Goal: Task Accomplishment & Management: Manage account settings

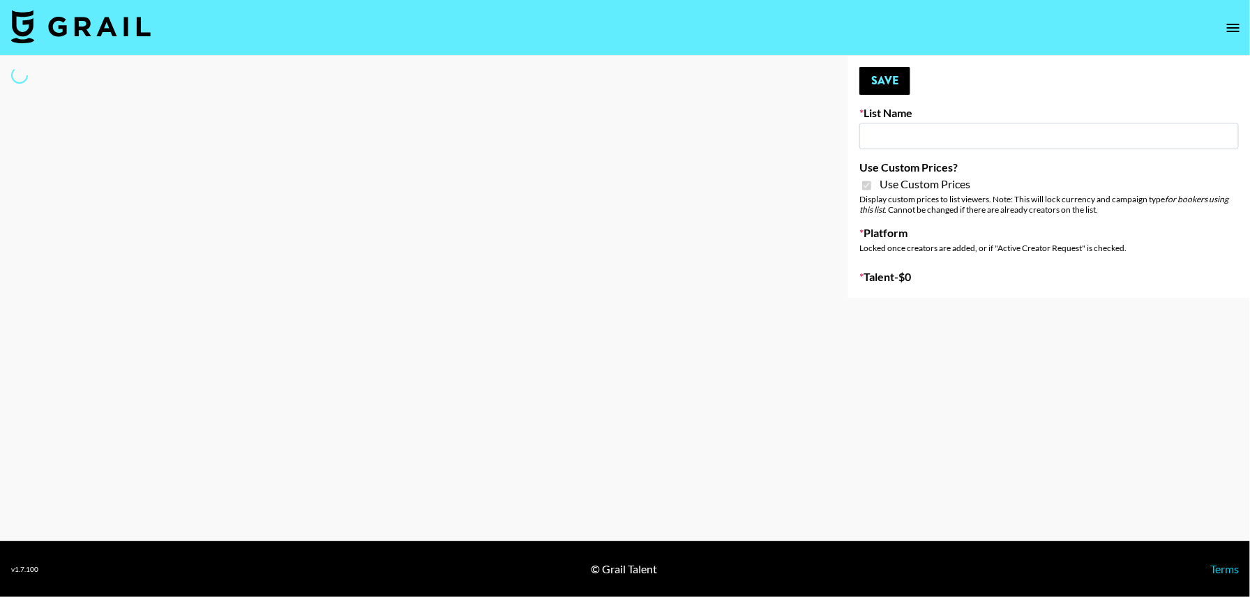
type input "Nippies"
checkbox input "true"
select select "Brand"
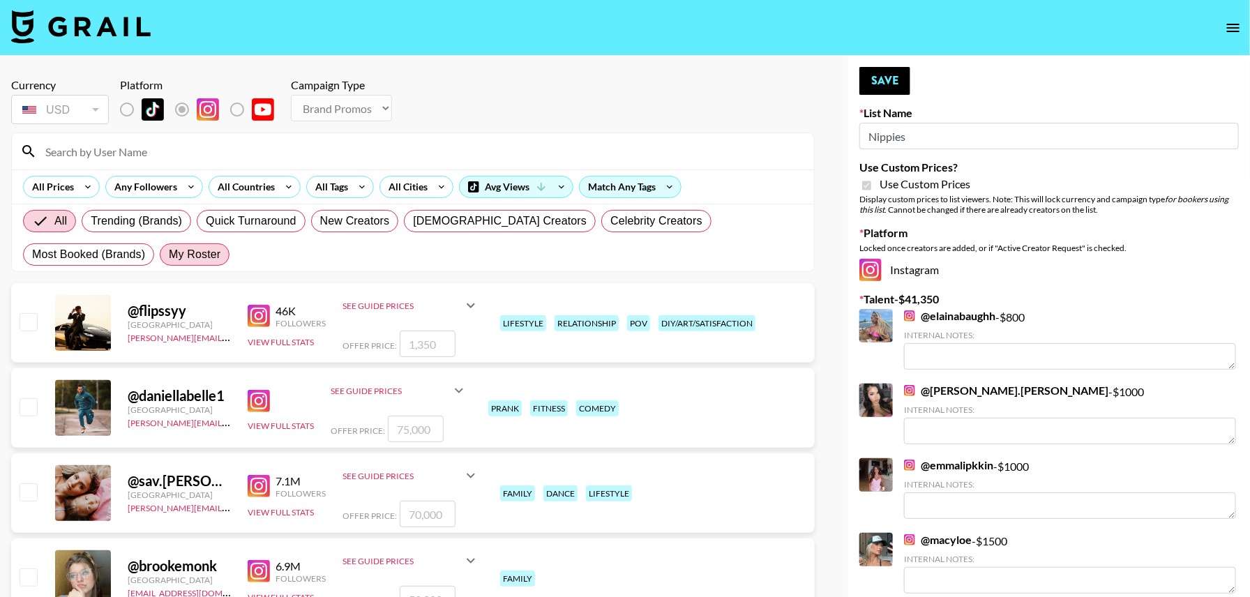
click at [169, 256] on span "My Roster" at bounding box center [195, 254] width 52 height 17
click at [169, 255] on input "My Roster" at bounding box center [169, 255] width 0 height 0
radio input "true"
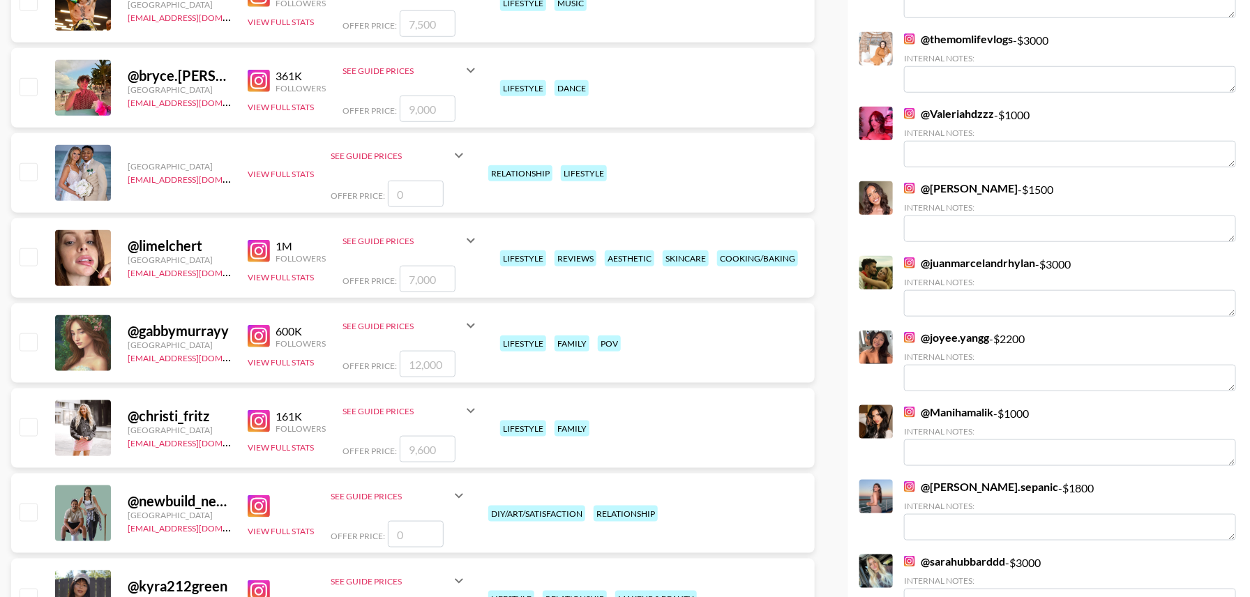
scroll to position [576, 0]
click at [29, 255] on input "checkbox" at bounding box center [28, 256] width 17 height 17
checkbox input "true"
drag, startPoint x: 444, startPoint y: 276, endPoint x: 237, endPoint y: 274, distance: 207.1
click at [237, 274] on div "@ limelchert [GEOGRAPHIC_DATA] [EMAIL_ADDRESS][DOMAIN_NAME] 1M Followers View F…" at bounding box center [412, 258] width 803 height 80
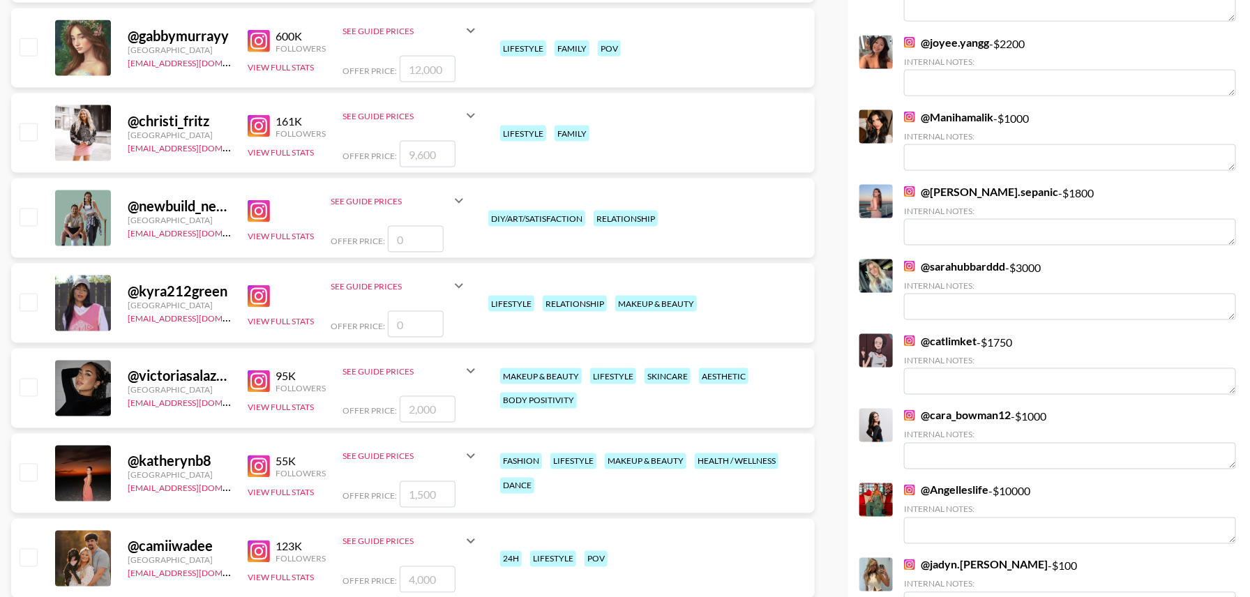
scroll to position [898, 0]
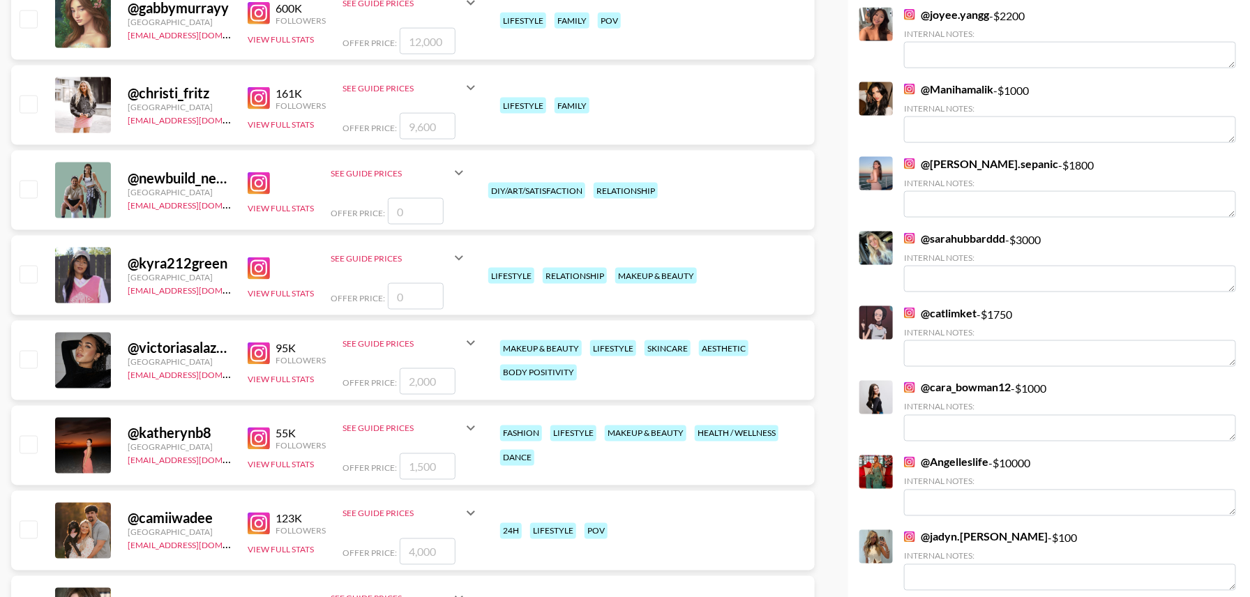
type input "2500"
click at [26, 361] on input "checkbox" at bounding box center [28, 359] width 17 height 17
checkbox input "true"
drag, startPoint x: 438, startPoint y: 383, endPoint x: 335, endPoint y: 381, distance: 103.2
click at [335, 381] on div "@ victoriasalazarf [GEOGRAPHIC_DATA] [EMAIL_ADDRESS][DOMAIN_NAME] 95K Followers…" at bounding box center [412, 361] width 803 height 80
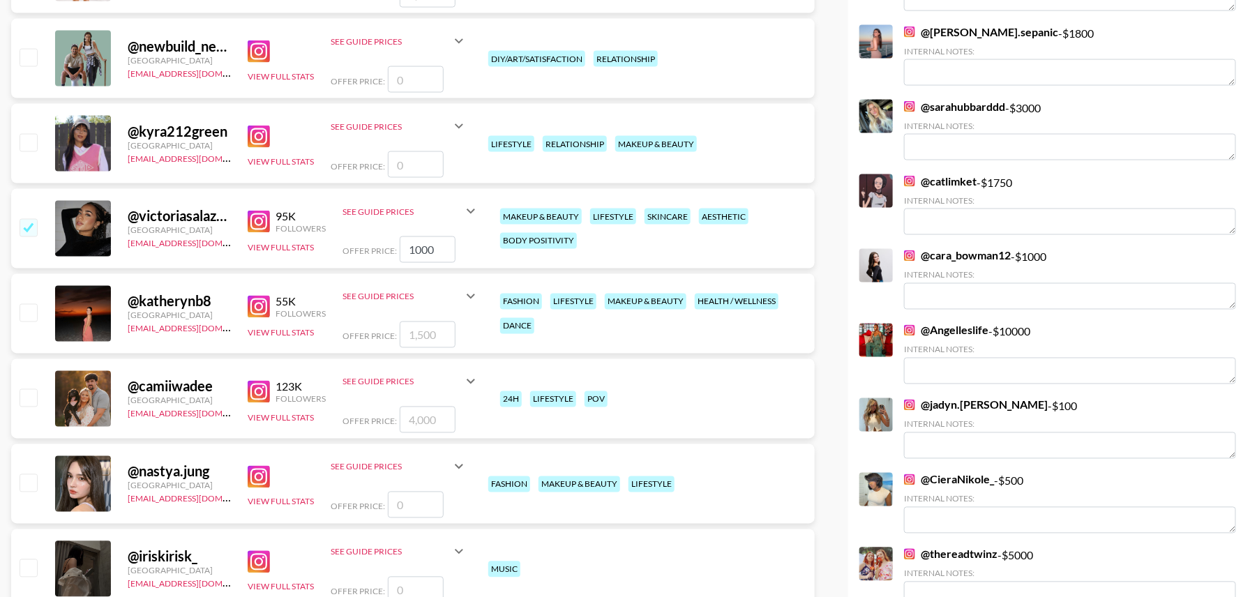
scroll to position [1041, 0]
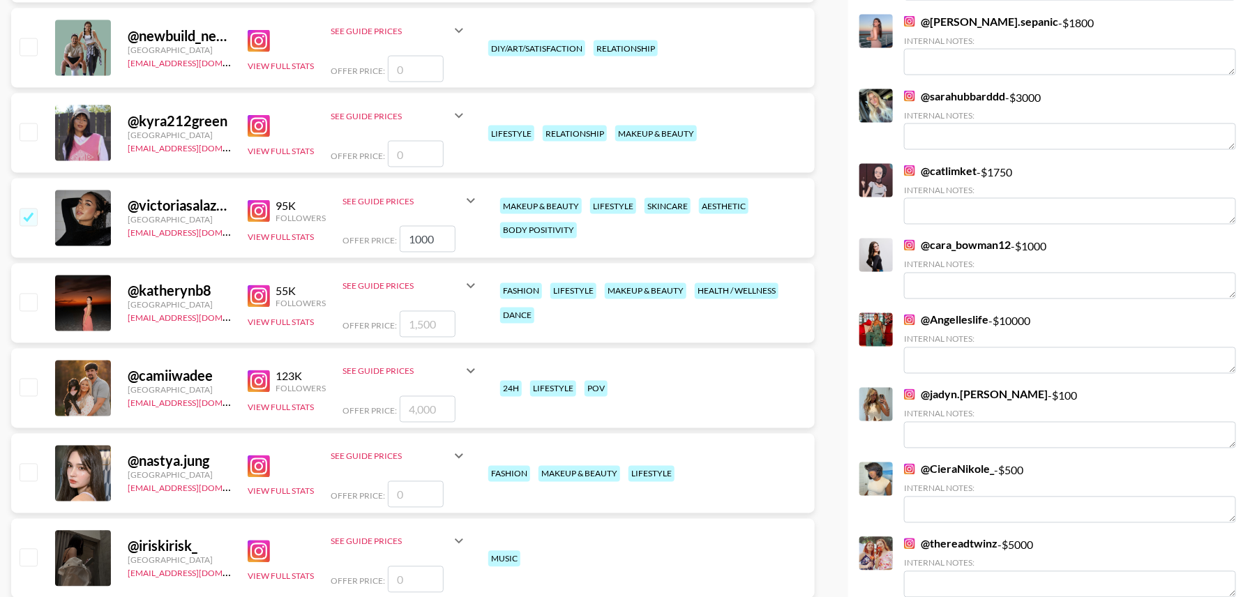
type input "1000"
click at [31, 299] on input "checkbox" at bounding box center [28, 302] width 17 height 17
checkbox input "true"
drag, startPoint x: 443, startPoint y: 324, endPoint x: 363, endPoint y: 324, distance: 79.5
click at [363, 324] on div "Offer Price: 1500" at bounding box center [410, 324] width 137 height 27
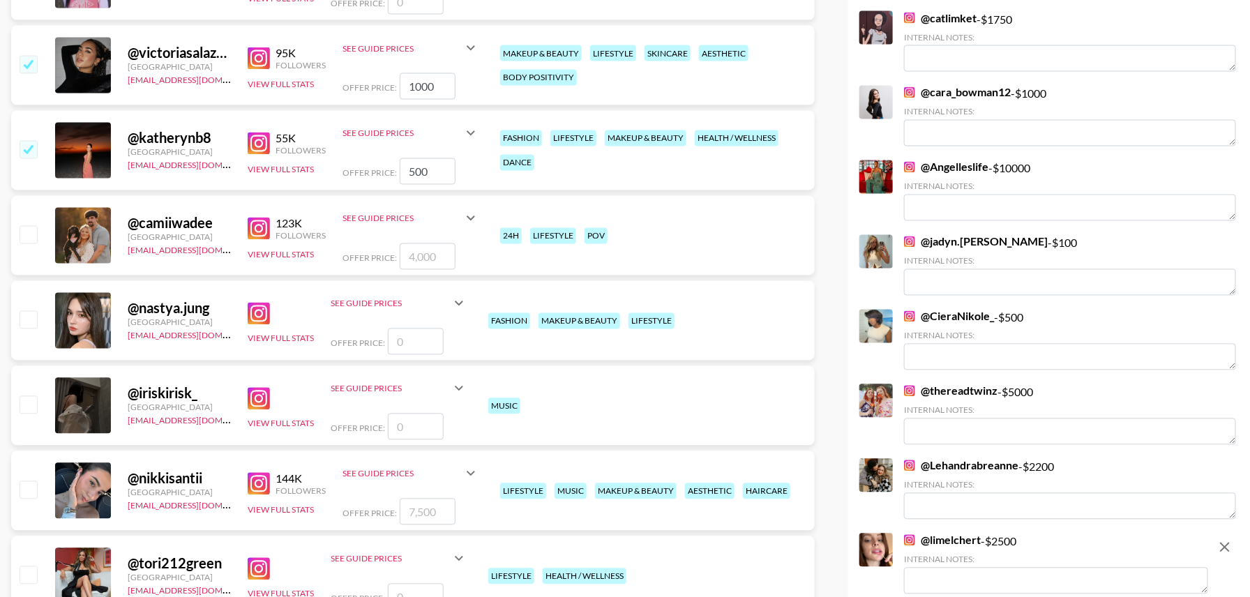
scroll to position [1232, 0]
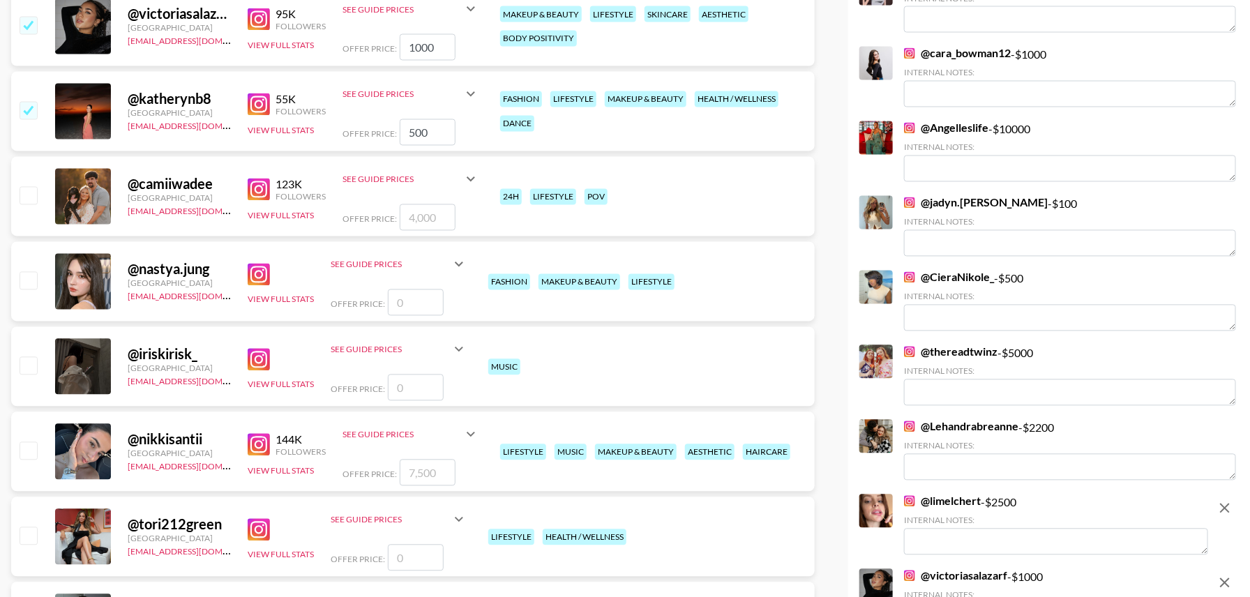
type input "500"
click at [27, 193] on input "checkbox" at bounding box center [28, 195] width 17 height 17
checkbox input "true"
drag, startPoint x: 446, startPoint y: 216, endPoint x: 345, endPoint y: 216, distance: 100.4
click at [345, 216] on div "Offer Price: 4000" at bounding box center [410, 217] width 137 height 27
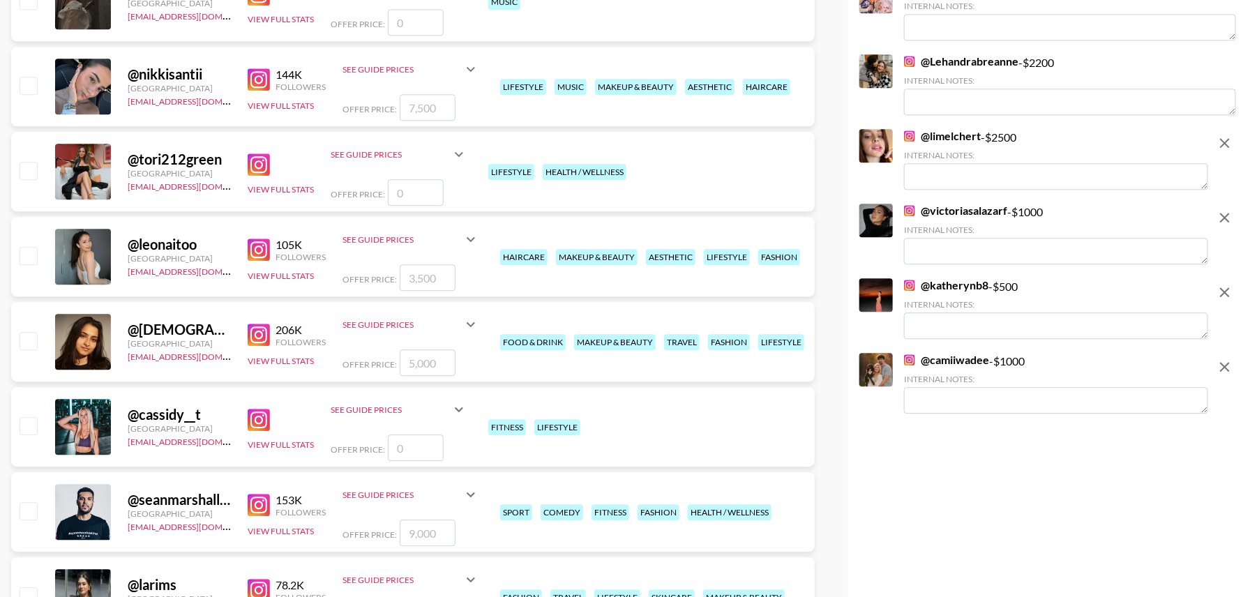
scroll to position [1603, 0]
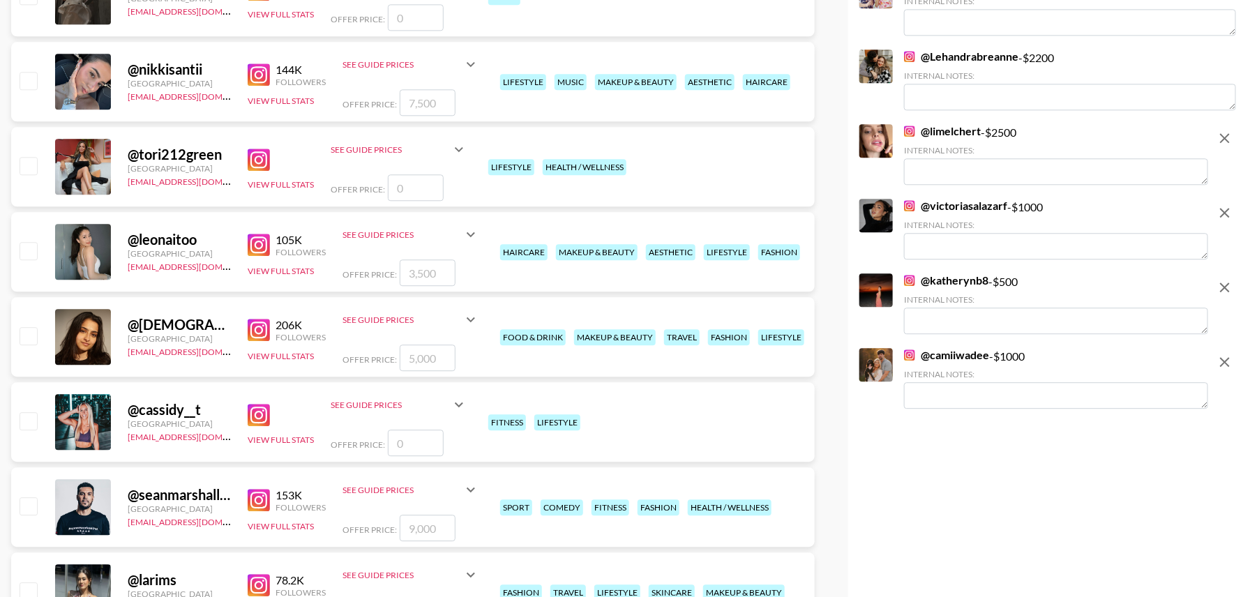
type input "1000"
click at [25, 77] on input "checkbox" at bounding box center [28, 80] width 17 height 17
checkbox input "true"
drag, startPoint x: 448, startPoint y: 99, endPoint x: 357, endPoint y: 97, distance: 90.7
click at [357, 97] on div "Offer Price: 7500" at bounding box center [410, 102] width 137 height 27
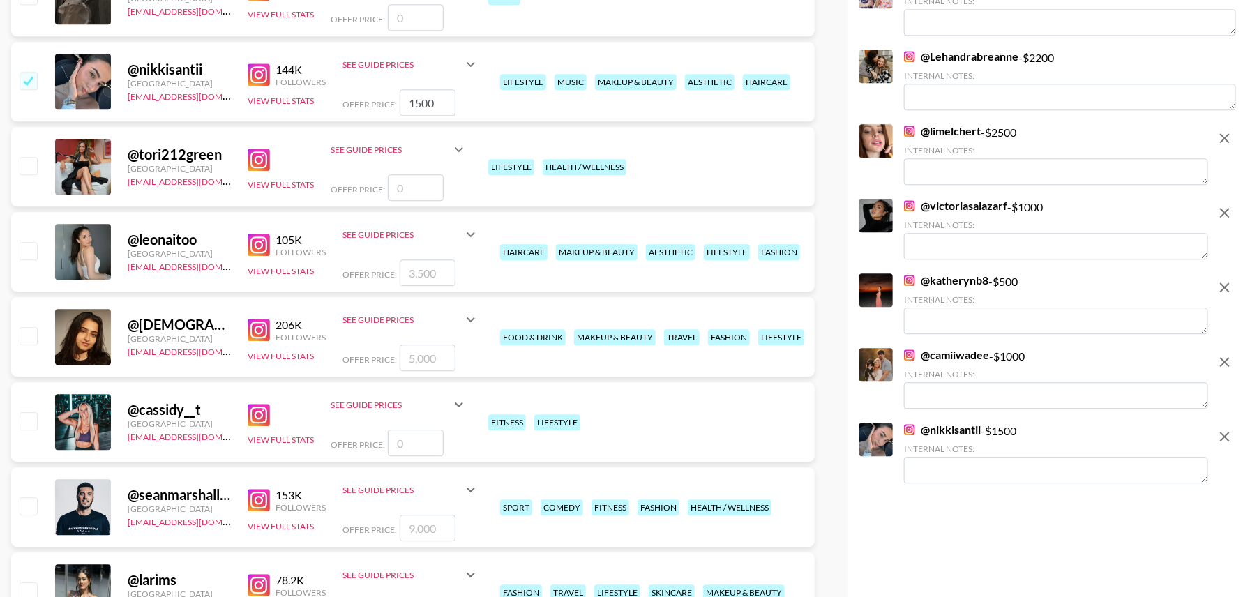
type input "1500"
click at [31, 255] on input "checkbox" at bounding box center [28, 250] width 17 height 17
checkbox input "true"
drag, startPoint x: 446, startPoint y: 273, endPoint x: 321, endPoint y: 271, distance: 125.5
click at [321, 271] on div "@ leonaitoo [GEOGRAPHIC_DATA] [EMAIL_ADDRESS][DOMAIN_NAME] 105K Followers View …" at bounding box center [412, 252] width 803 height 80
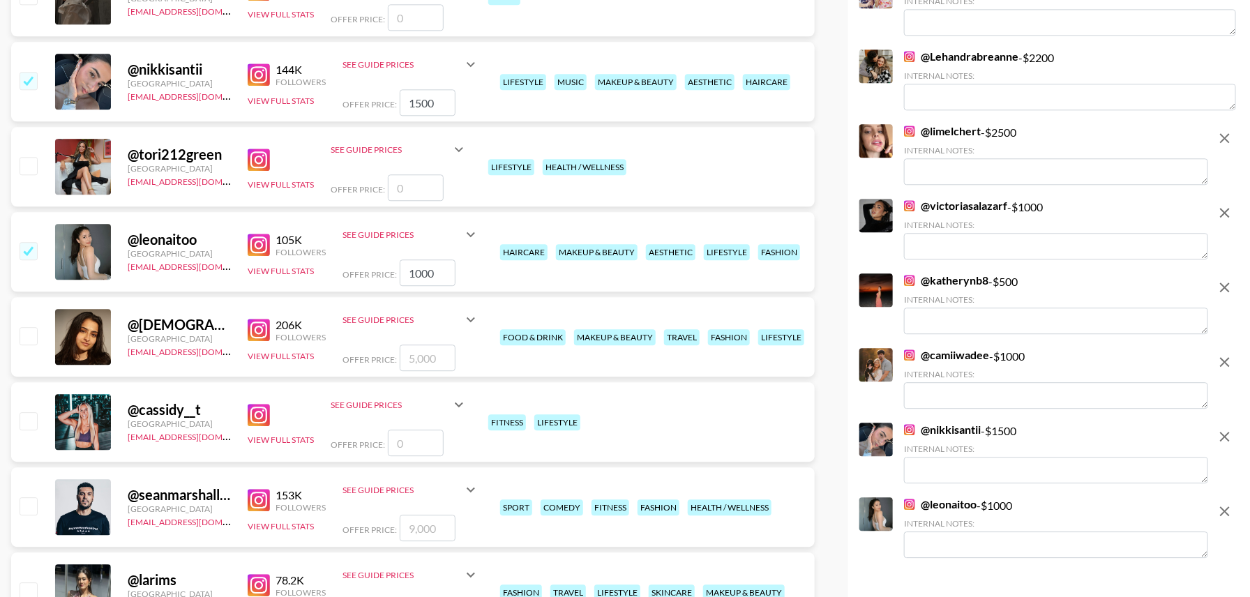
drag, startPoint x: 444, startPoint y: 264, endPoint x: 404, endPoint y: 266, distance: 40.5
click at [404, 266] on input "1000" at bounding box center [428, 272] width 56 height 27
drag, startPoint x: 441, startPoint y: 271, endPoint x: 367, endPoint y: 270, distance: 73.9
click at [367, 270] on div "Offer Price: 1000" at bounding box center [410, 272] width 137 height 27
type input "1000"
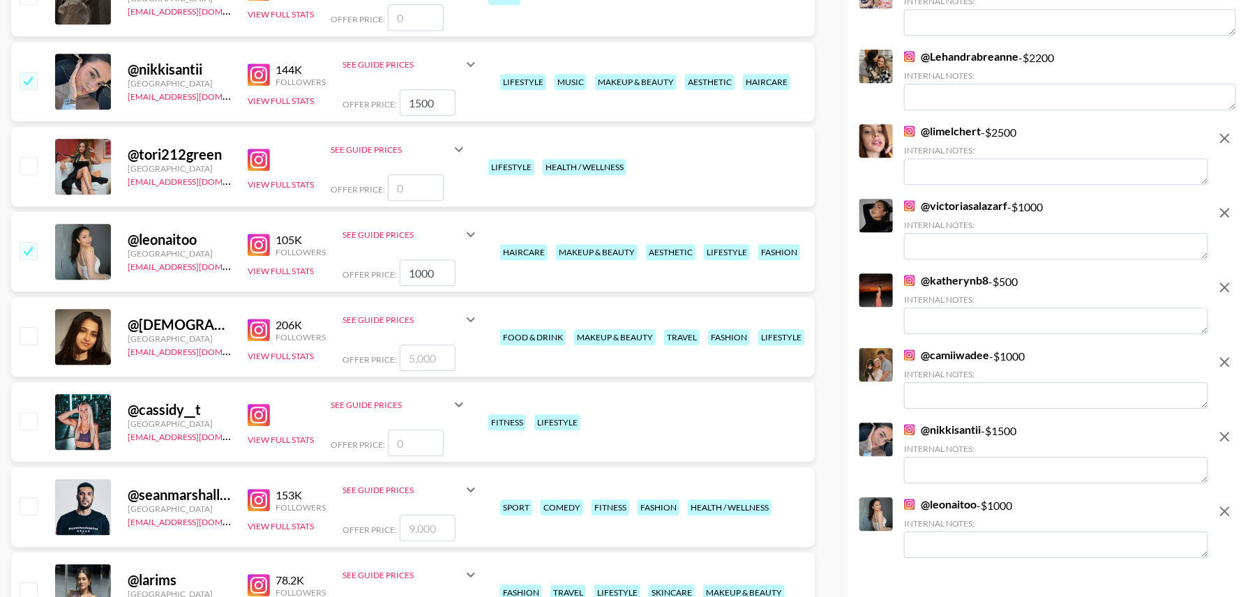
click at [31, 334] on input "checkbox" at bounding box center [28, 335] width 17 height 17
checkbox input "true"
drag, startPoint x: 438, startPoint y: 362, endPoint x: 331, endPoint y: 359, distance: 106.7
click at [331, 359] on div "@ sufi.sun [GEOGRAPHIC_DATA] [EMAIL_ADDRESS][DOMAIN_NAME] 206K Followers View F…" at bounding box center [412, 337] width 803 height 80
paste input "1"
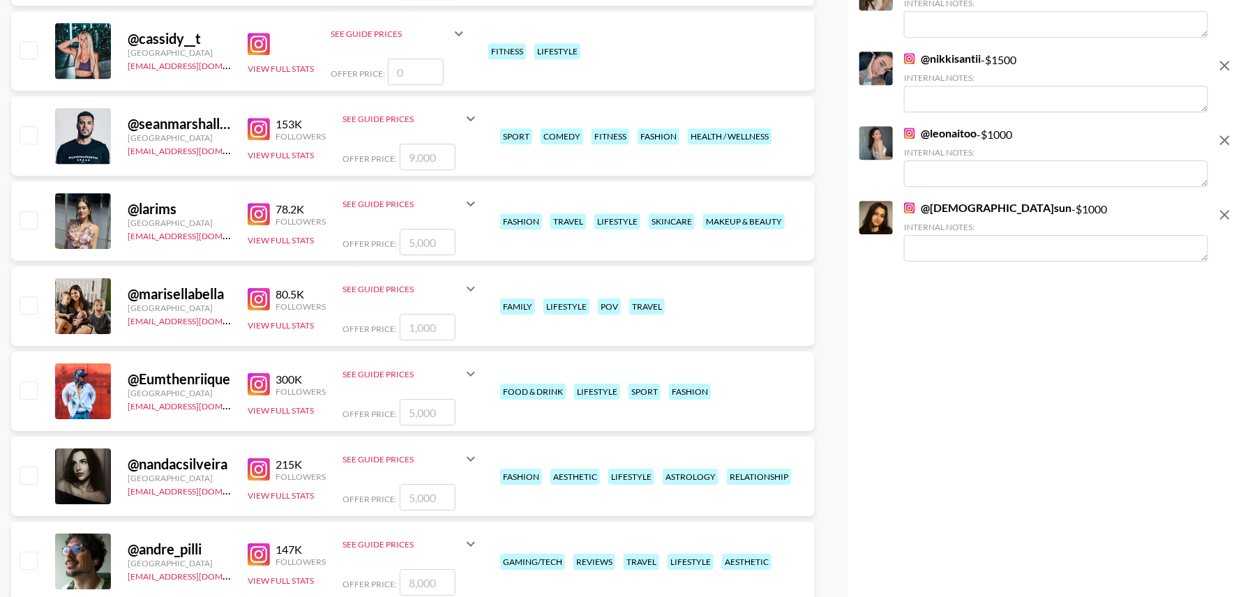
scroll to position [2024, 0]
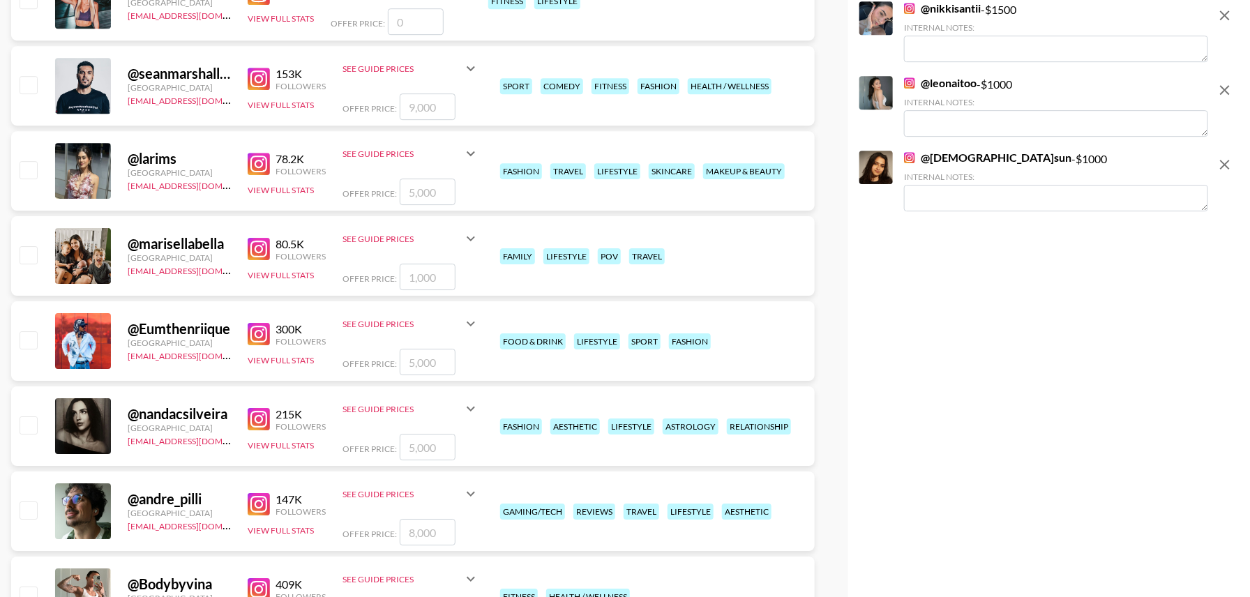
type input "1000"
click at [29, 163] on input "checkbox" at bounding box center [28, 169] width 17 height 17
checkbox input "true"
drag, startPoint x: 441, startPoint y: 193, endPoint x: 319, endPoint y: 192, distance: 122.1
click at [319, 192] on div "@ larims [GEOGRAPHIC_DATA] [EMAIL_ADDRESS][DOMAIN_NAME] 78.2K Followers View Fu…" at bounding box center [412, 171] width 803 height 80
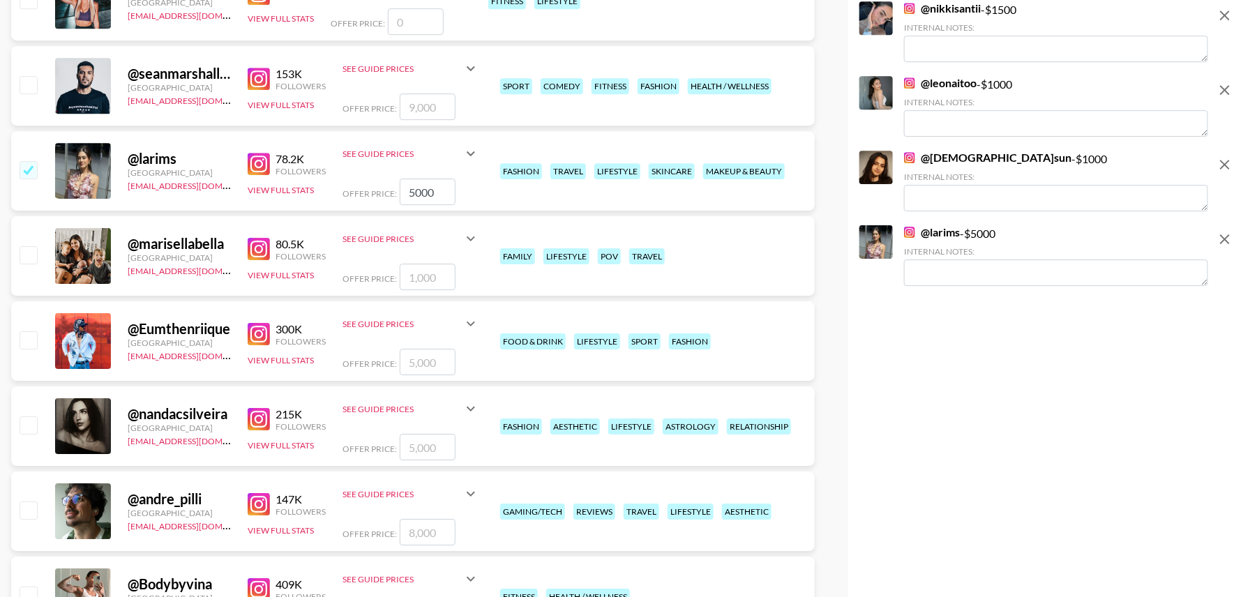
paste input "1"
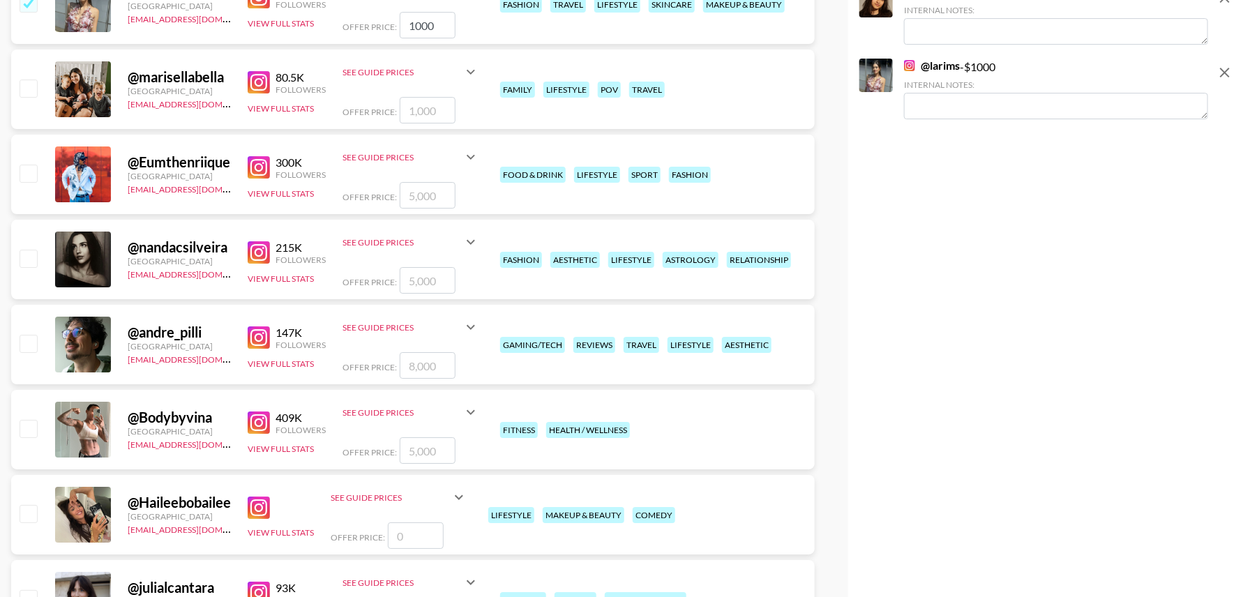
scroll to position [2198, 0]
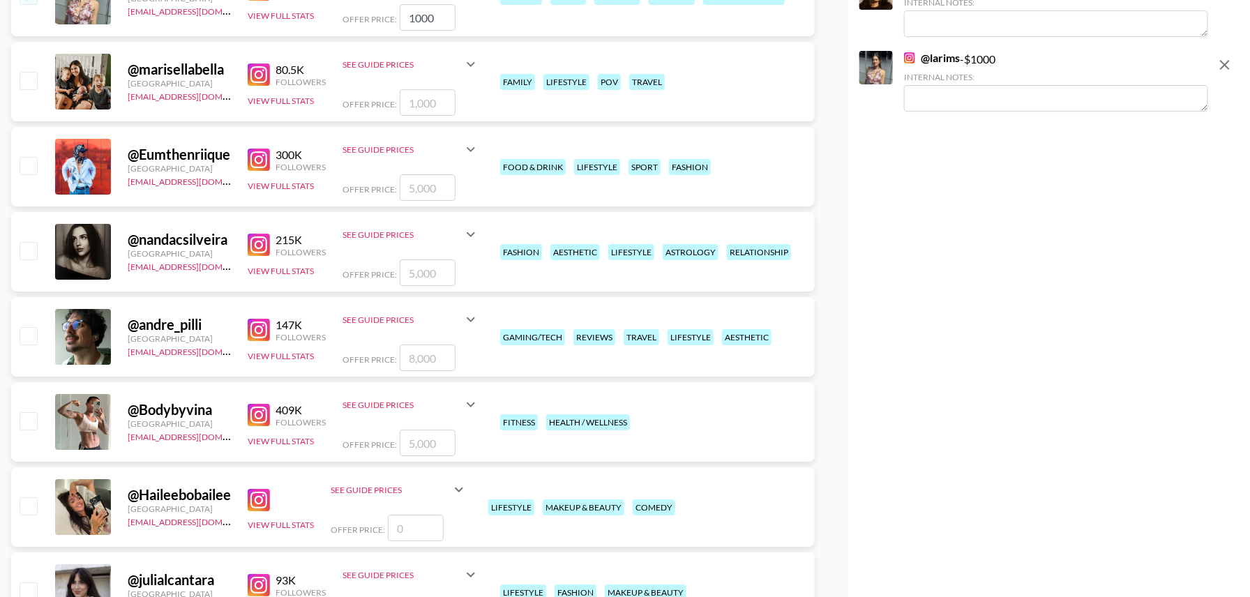
type input "1000"
click at [25, 83] on input "checkbox" at bounding box center [28, 80] width 17 height 17
checkbox input "true"
type input "1000"
drag, startPoint x: 439, startPoint y: 100, endPoint x: 333, endPoint y: 100, distance: 106.0
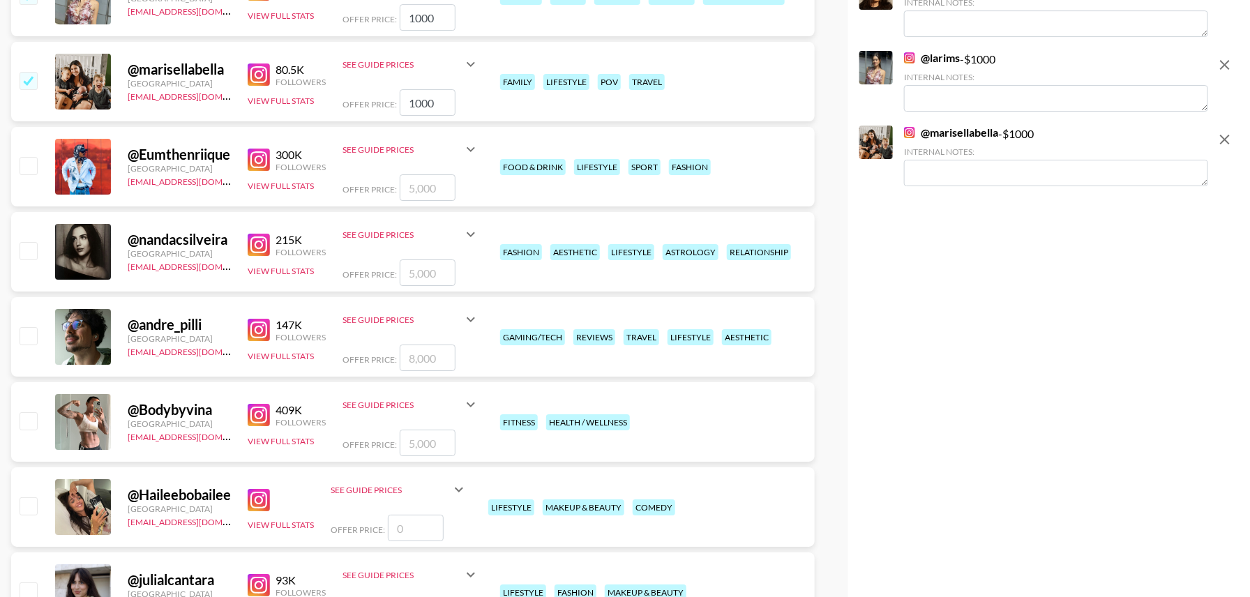
click at [333, 100] on div "@ marisellabella [GEOGRAPHIC_DATA] [EMAIL_ADDRESS][DOMAIN_NAME] 80.5K Followers…" at bounding box center [412, 82] width 803 height 80
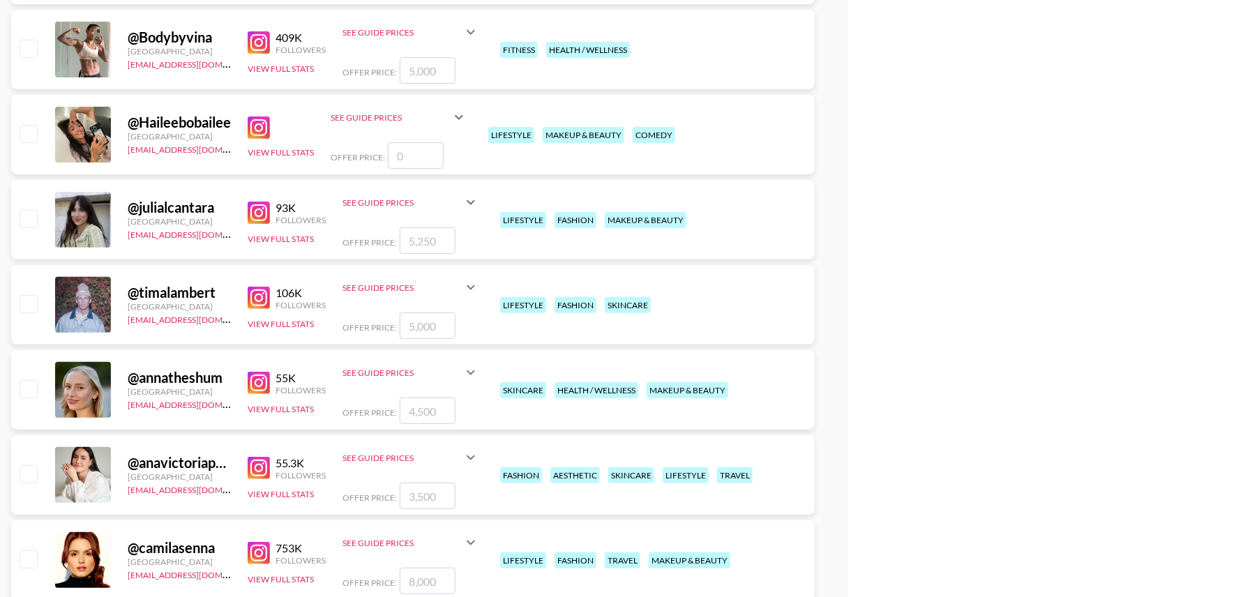
scroll to position [2578, 0]
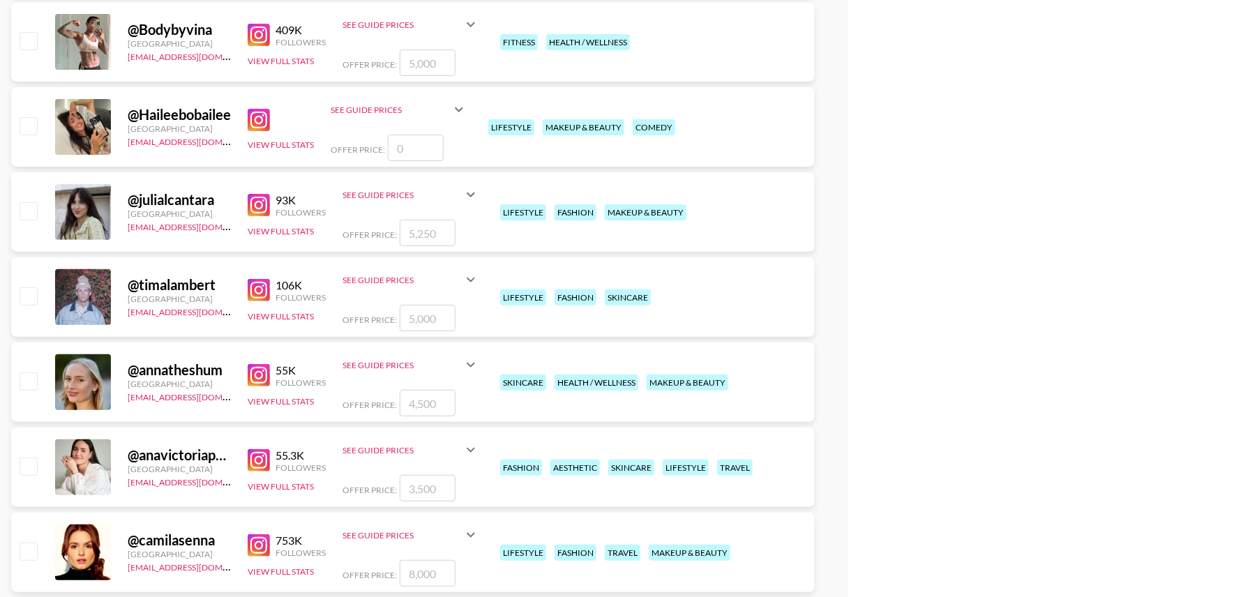
click at [30, 209] on input "checkbox" at bounding box center [28, 210] width 17 height 17
checkbox input "true"
drag, startPoint x: 439, startPoint y: 232, endPoint x: 346, endPoint y: 227, distance: 93.5
click at [346, 227] on div "Offer Price: 5250" at bounding box center [410, 233] width 137 height 27
type input "2000"
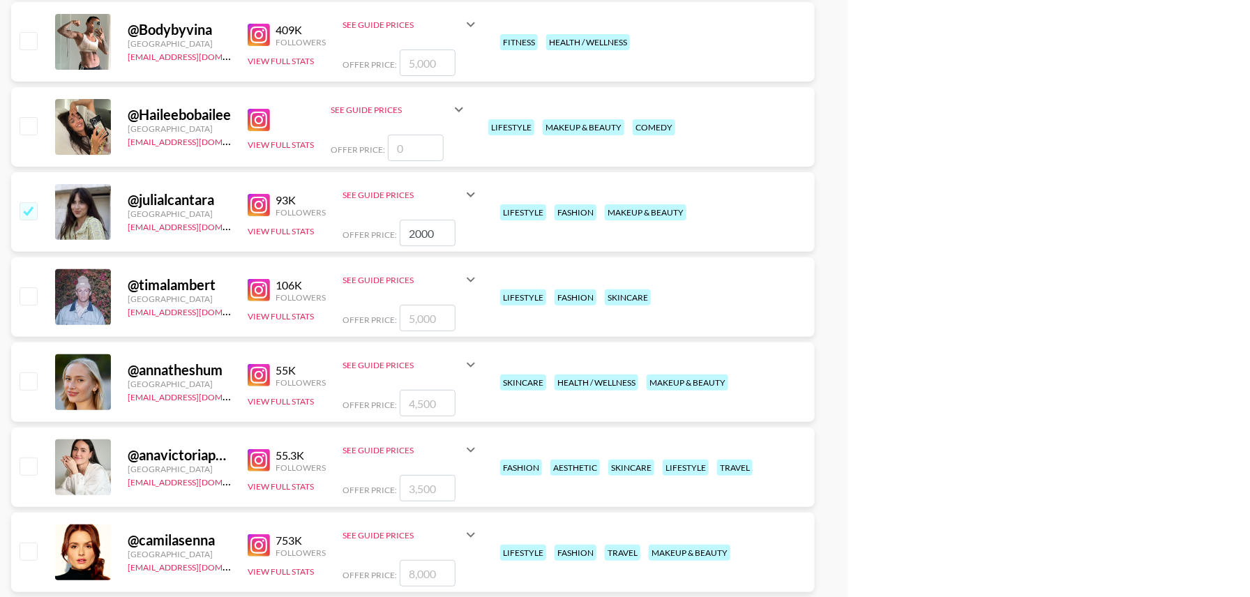
click at [29, 381] on input "checkbox" at bounding box center [28, 380] width 17 height 17
checkbox input "true"
drag, startPoint x: 446, startPoint y: 402, endPoint x: 287, endPoint y: 402, distance: 158.3
click at [287, 402] on div "@ annatheshum [GEOGRAPHIC_DATA] [EMAIL_ADDRESS][DOMAIN_NAME] 55K Followers View…" at bounding box center [412, 382] width 803 height 80
paste input "10"
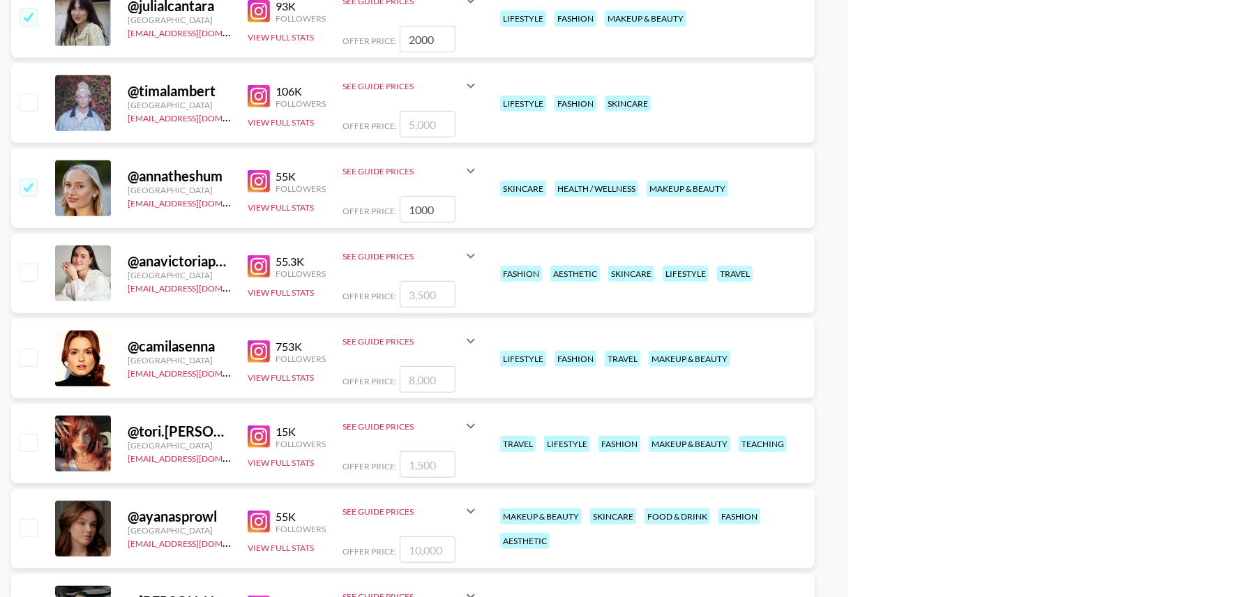
scroll to position [2774, 0]
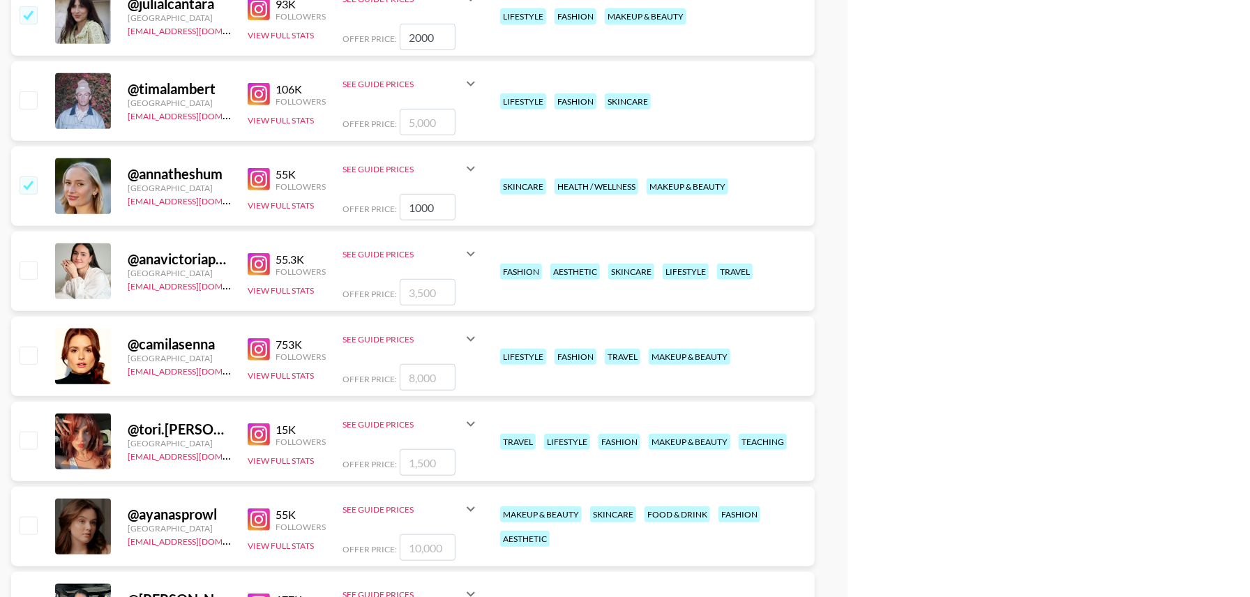
type input "1000"
click at [33, 271] on input "checkbox" at bounding box center [28, 270] width 17 height 17
checkbox input "true"
drag, startPoint x: 443, startPoint y: 292, endPoint x: 324, endPoint y: 290, distance: 118.6
click at [324, 290] on div "@ anavictoriaperez_ [GEOGRAPHIC_DATA] [EMAIL_ADDRESS][DOMAIN_NAME] 55.3K Follow…" at bounding box center [412, 272] width 803 height 80
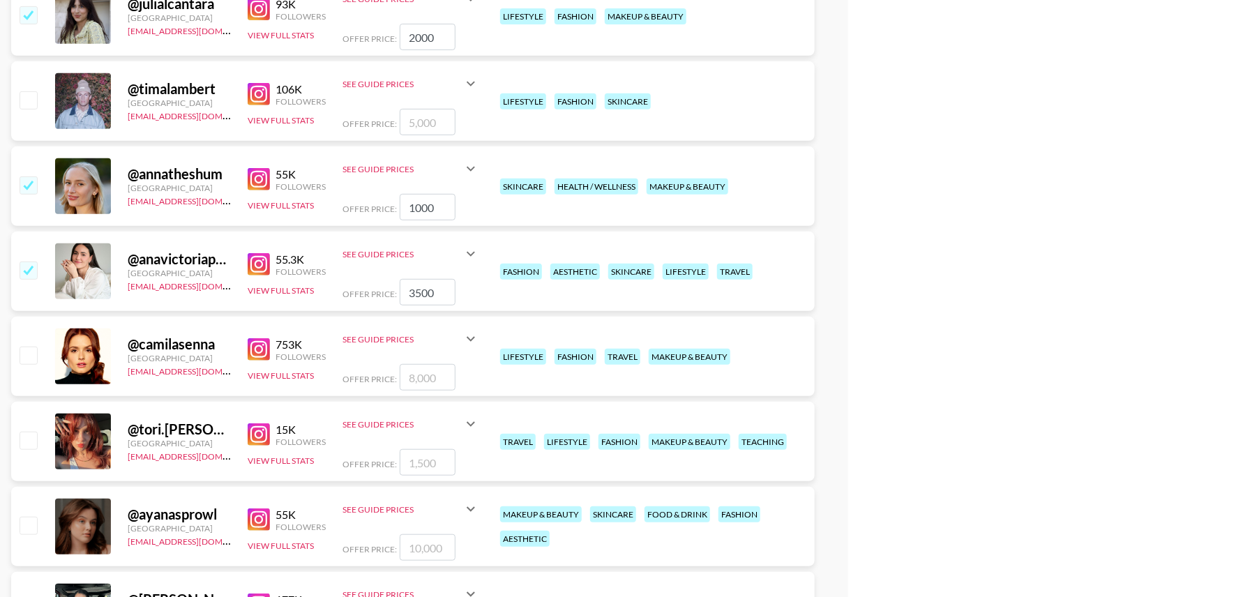
paste input "10"
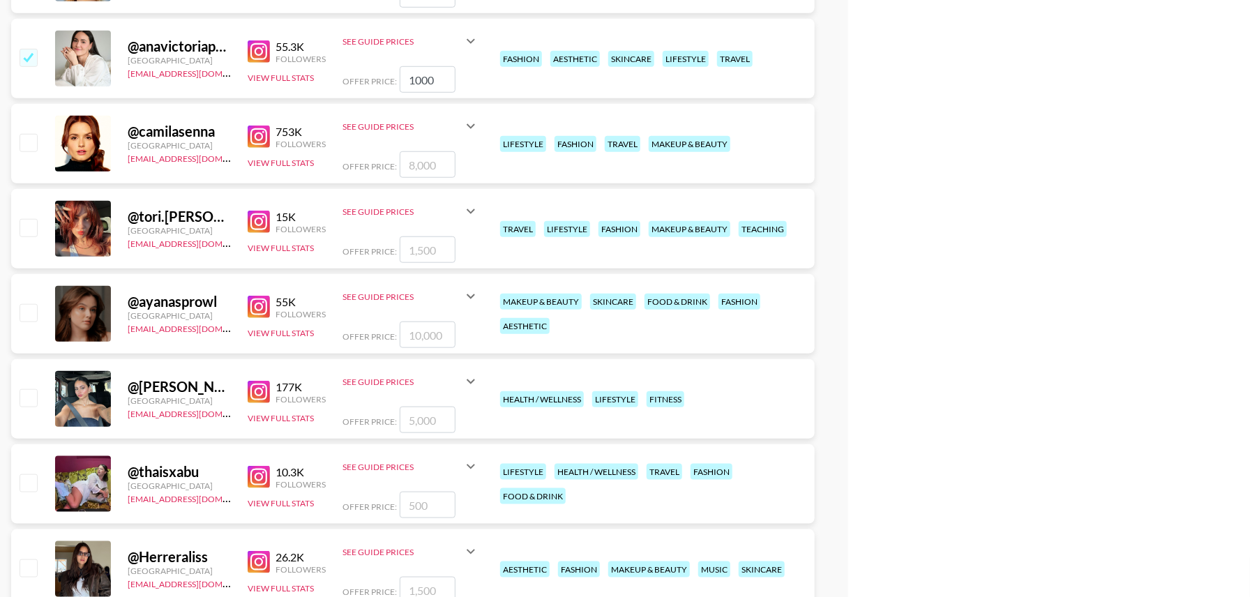
scroll to position [3058, 0]
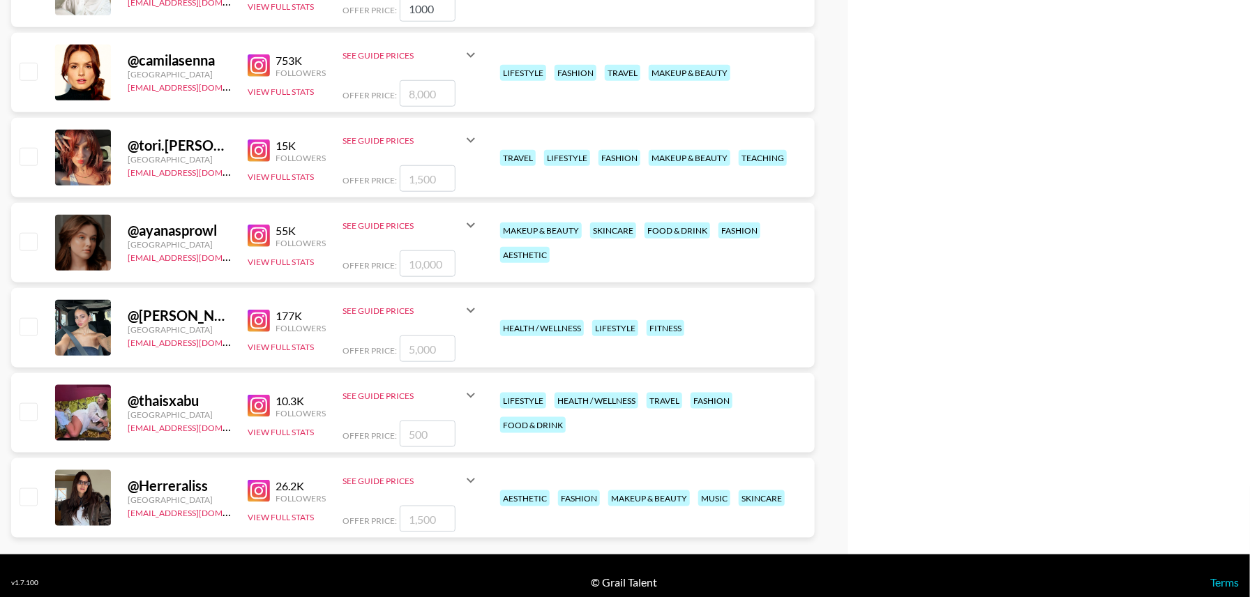
type input "1000"
click at [27, 69] on input "checkbox" at bounding box center [28, 71] width 17 height 17
checkbox input "true"
drag, startPoint x: 444, startPoint y: 98, endPoint x: 347, endPoint y: 90, distance: 97.2
click at [347, 90] on div "Offer Price: 8000" at bounding box center [410, 93] width 137 height 27
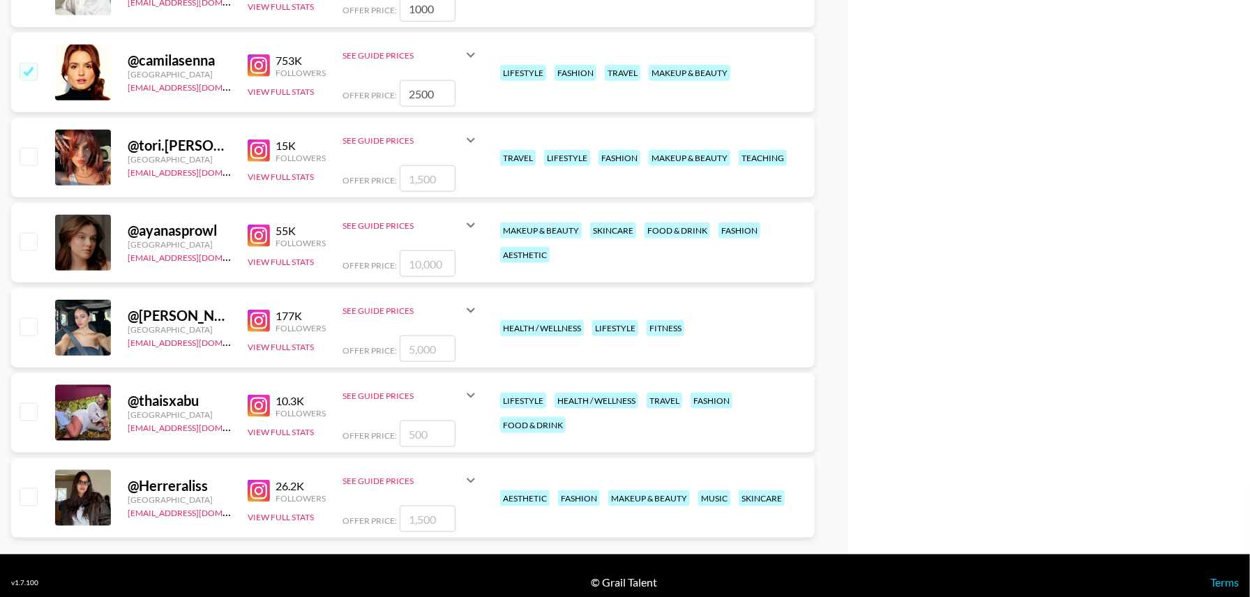
type input "2500"
click at [24, 158] on input "checkbox" at bounding box center [28, 156] width 17 height 17
checkbox input "true"
drag, startPoint x: 447, startPoint y: 177, endPoint x: 275, endPoint y: 175, distance: 171.6
click at [275, 175] on div "@ tori.[PERSON_NAME] [GEOGRAPHIC_DATA] [EMAIL_ADDRESS][DOMAIN_NAME] 15K Followe…" at bounding box center [412, 158] width 803 height 80
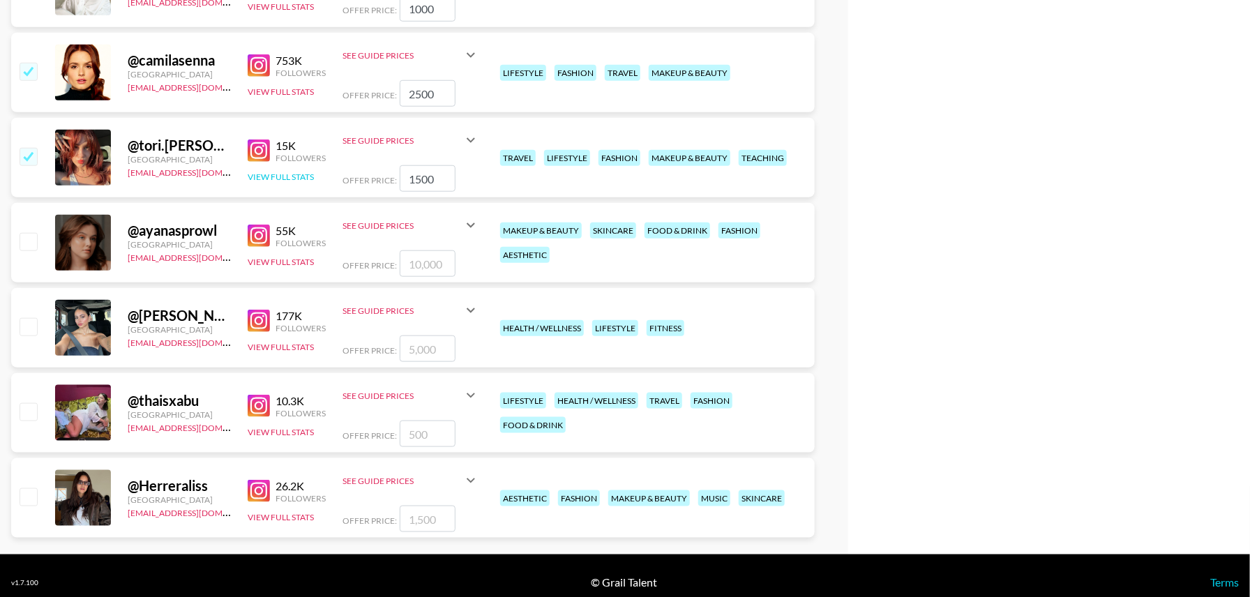
paste input "0"
type input "1000"
click at [29, 327] on input "checkbox" at bounding box center [28, 326] width 17 height 17
checkbox input "true"
drag, startPoint x: 446, startPoint y: 349, endPoint x: 315, endPoint y: 343, distance: 130.5
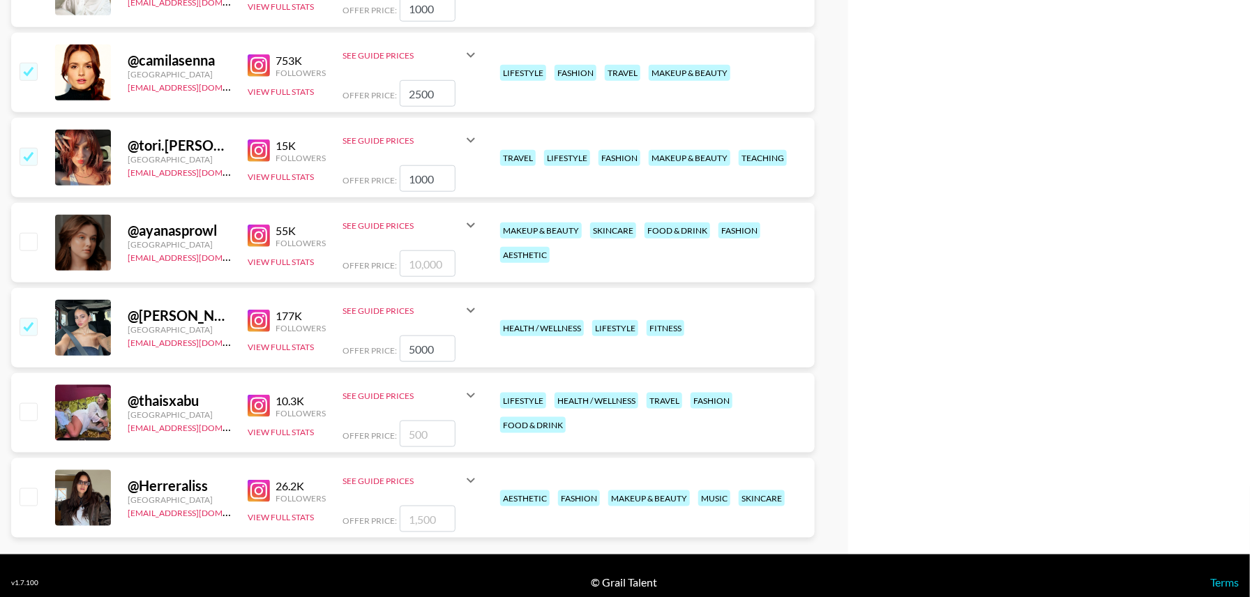
click at [315, 343] on div "@ paola.camila [GEOGRAPHIC_DATA] [EMAIL_ADDRESS][DOMAIN_NAME] 177K Followers Vi…" at bounding box center [412, 328] width 803 height 80
paste input "1"
type input "1000"
click at [28, 411] on input "checkbox" at bounding box center [28, 411] width 17 height 17
checkbox input "true"
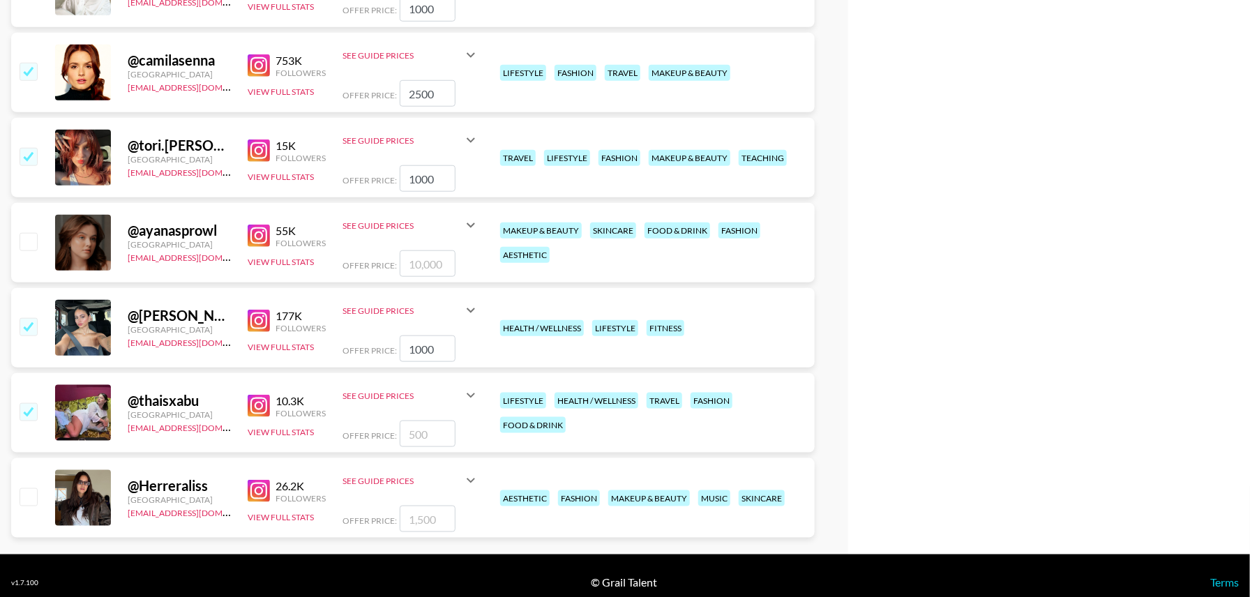
type input "500"
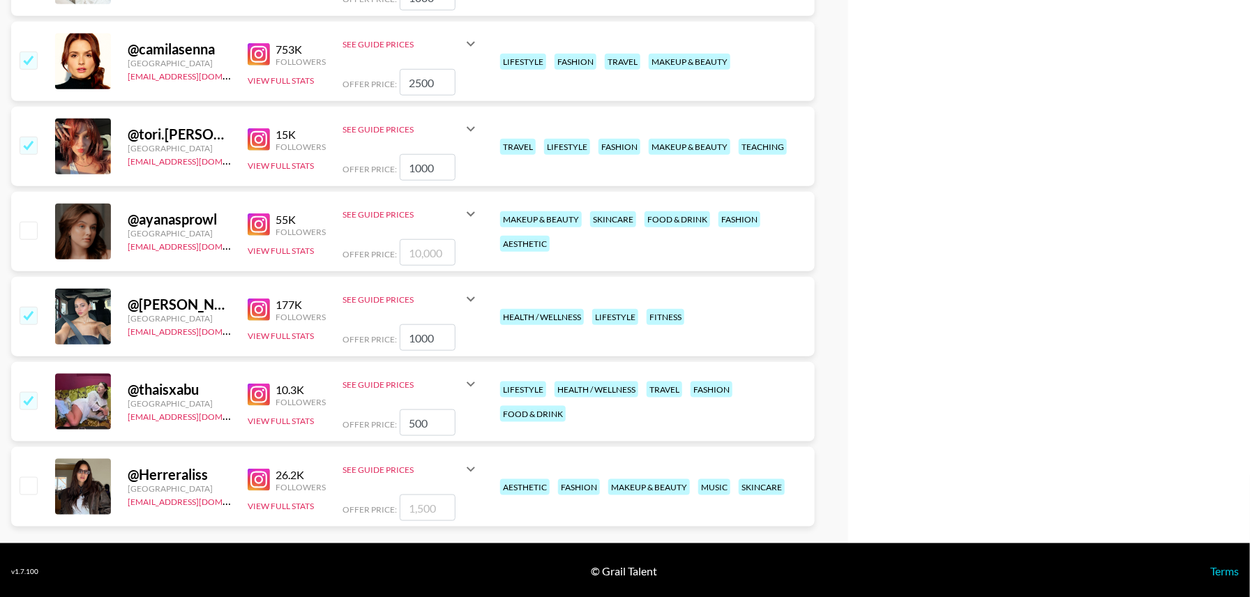
click at [29, 485] on input "checkbox" at bounding box center [28, 485] width 17 height 17
checkbox input "true"
drag, startPoint x: 439, startPoint y: 506, endPoint x: 255, endPoint y: 501, distance: 184.2
click at [255, 501] on div "@ Herreraliss [GEOGRAPHIC_DATA] [EMAIL_ADDRESS][DOMAIN_NAME] 26.2K Followers Vi…" at bounding box center [412, 487] width 803 height 80
type input "500"
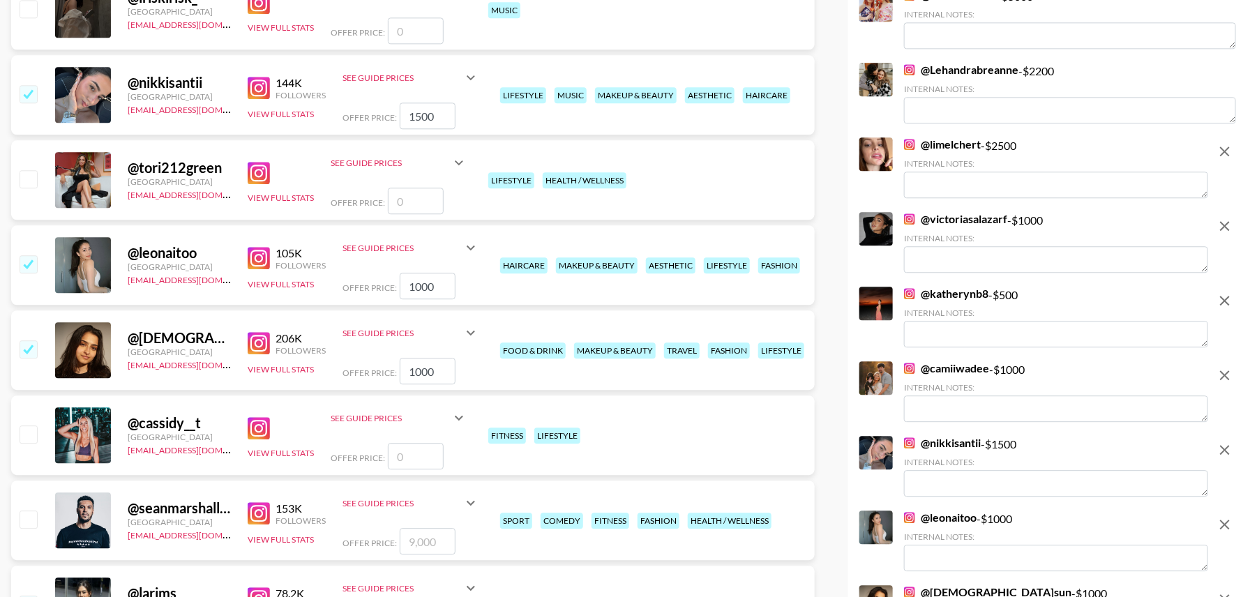
scroll to position [0, 0]
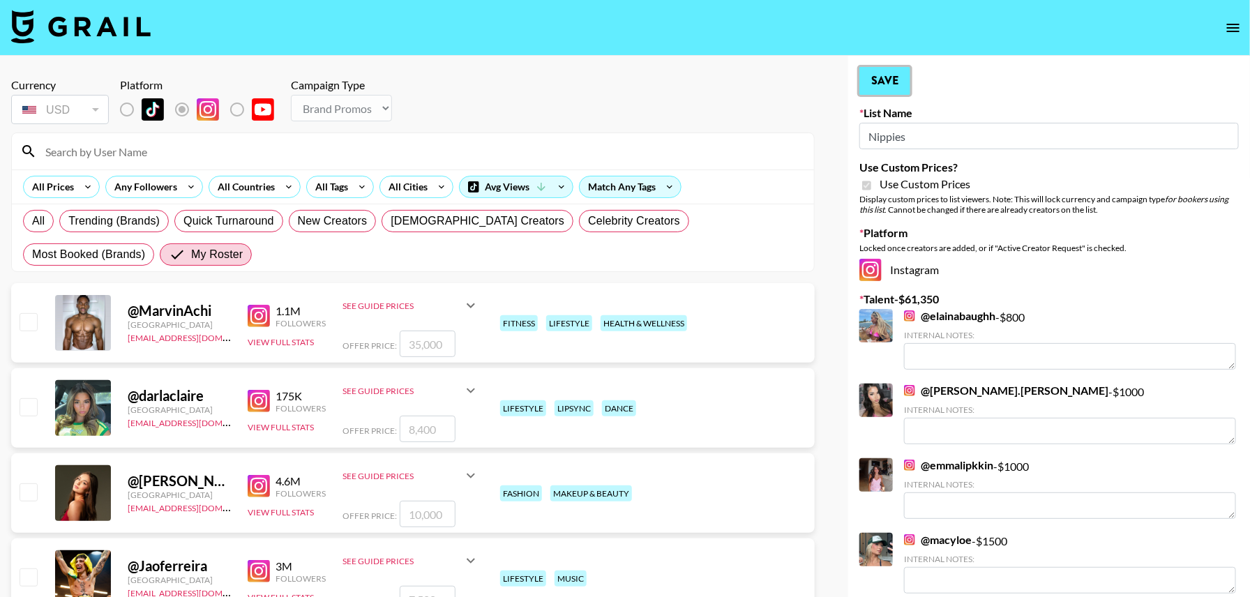
click at [888, 75] on button "Save" at bounding box center [884, 81] width 51 height 28
radio input "true"
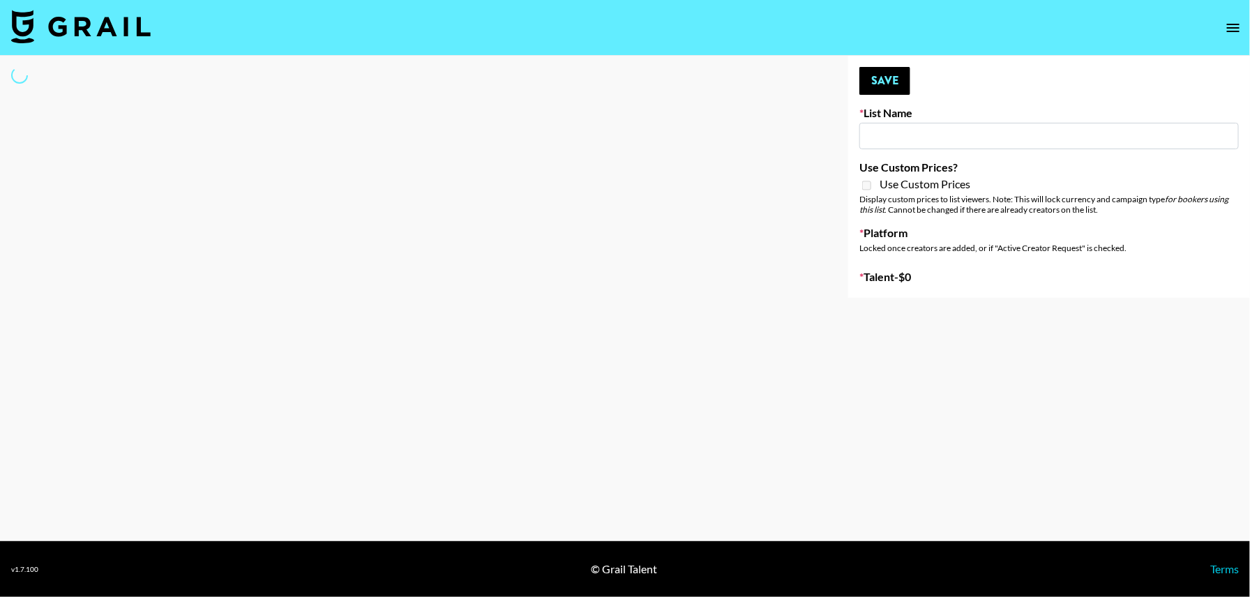
type input "John Summit Promo"
select select "Song"
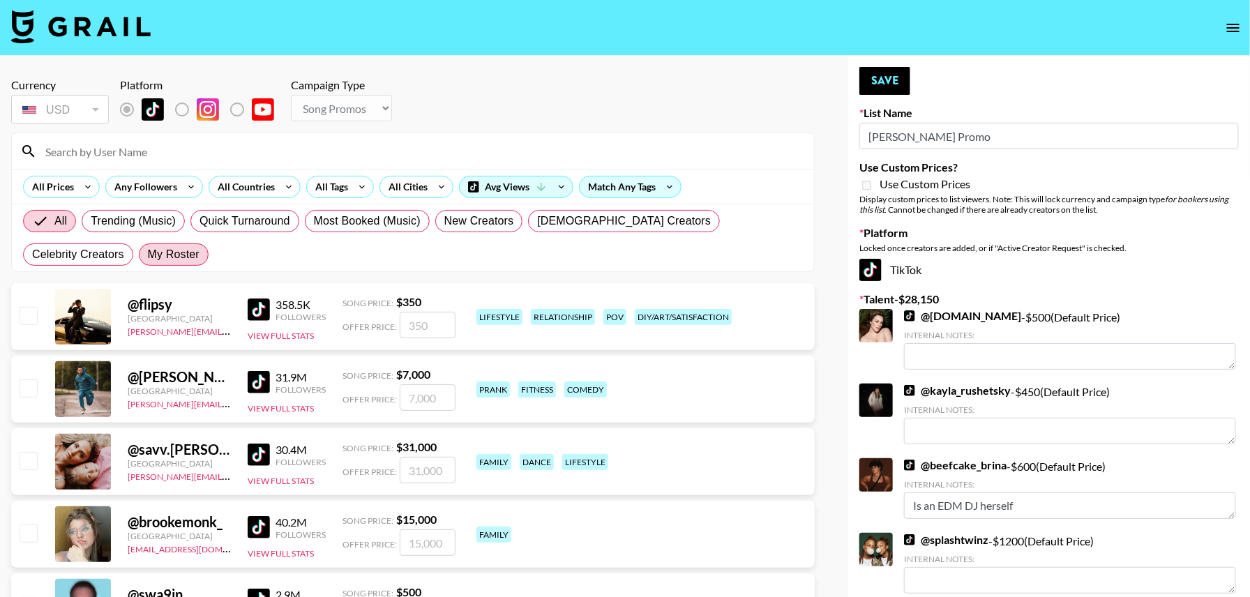
click at [148, 255] on span "My Roster" at bounding box center [174, 254] width 52 height 17
click at [148, 255] on input "My Roster" at bounding box center [148, 255] width 0 height 0
radio input "true"
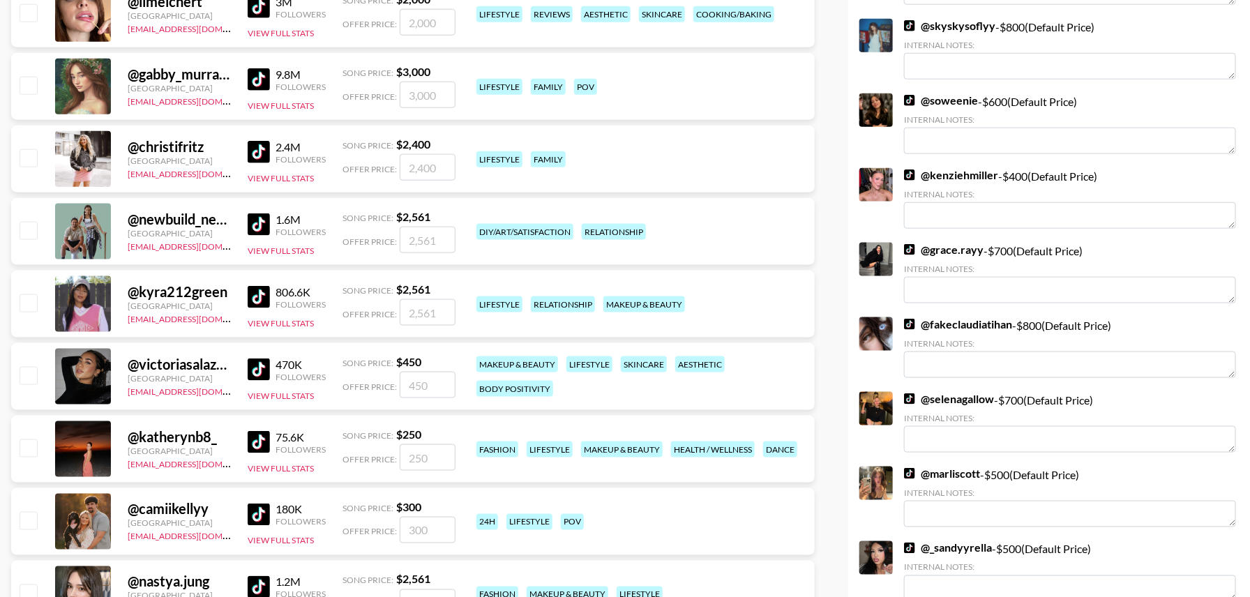
scroll to position [1050, 0]
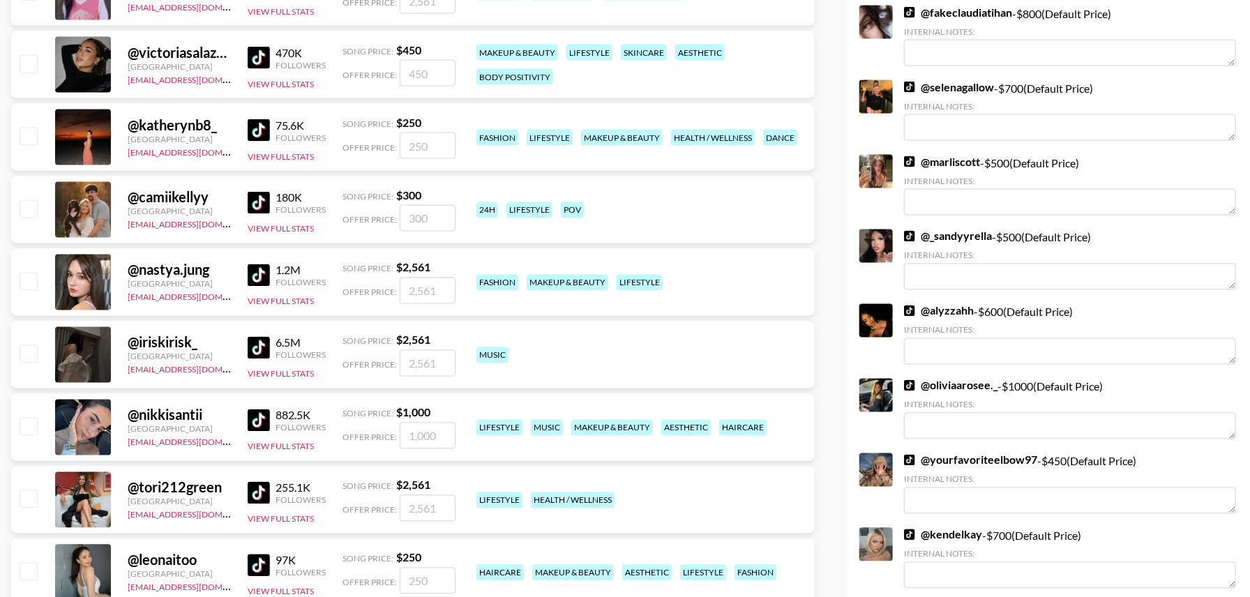
click at [25, 133] on input "checkbox" at bounding box center [28, 136] width 17 height 17
checkbox input "true"
type input "250"
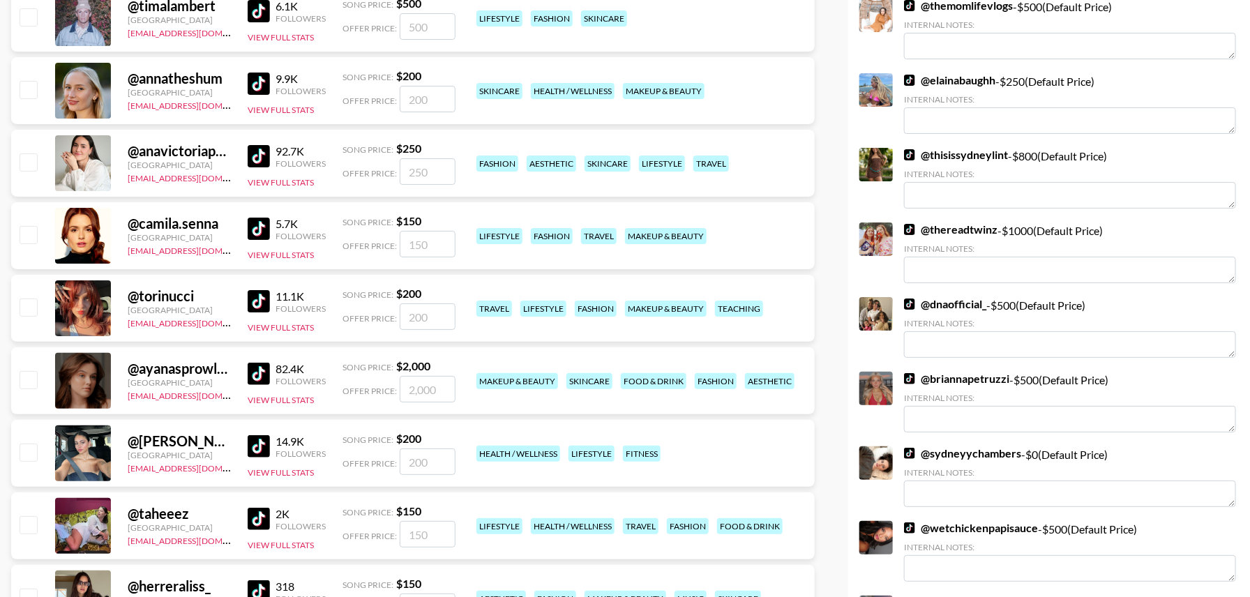
scroll to position [2546, 0]
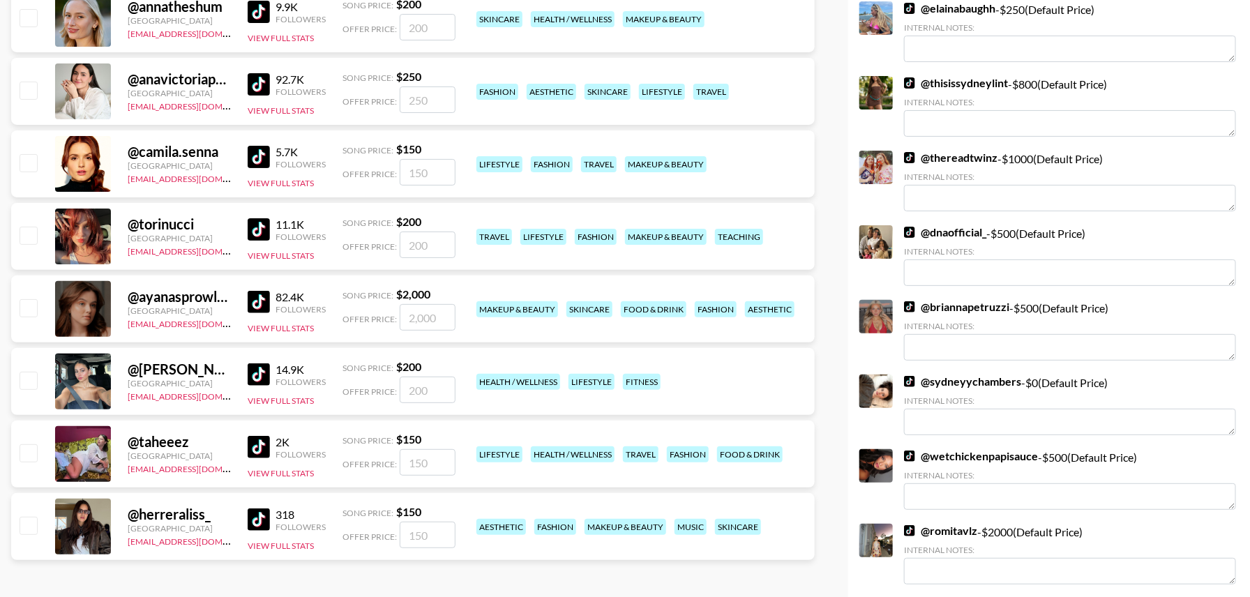
click at [31, 227] on input "checkbox" at bounding box center [28, 235] width 17 height 17
checkbox input "true"
type input "200"
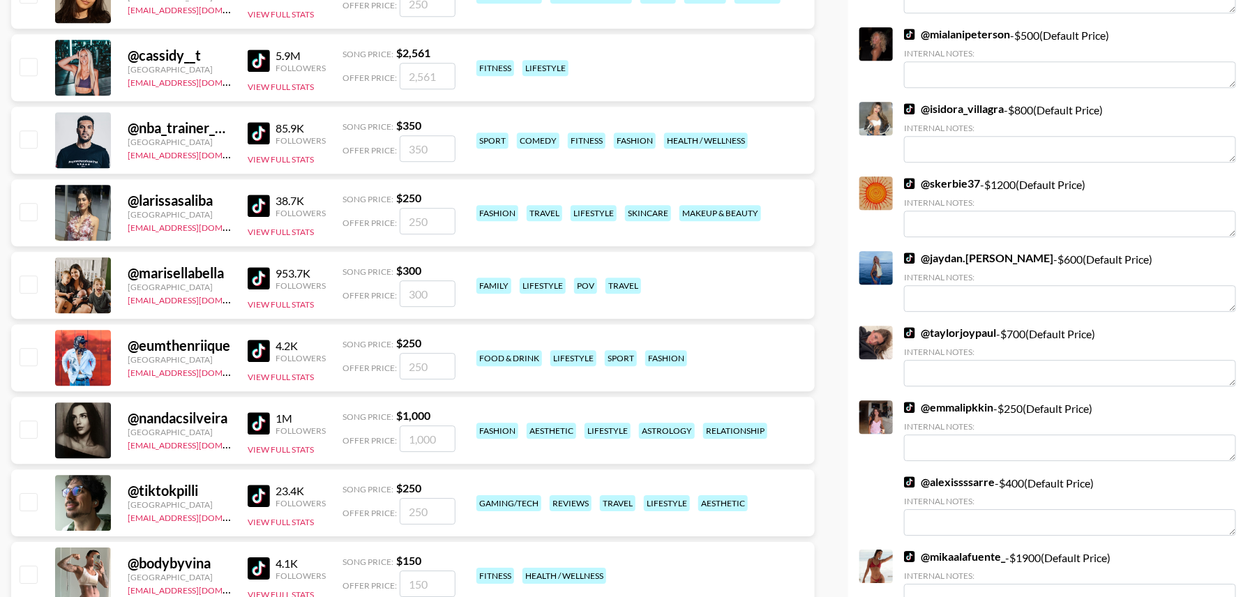
scroll to position [1703, 0]
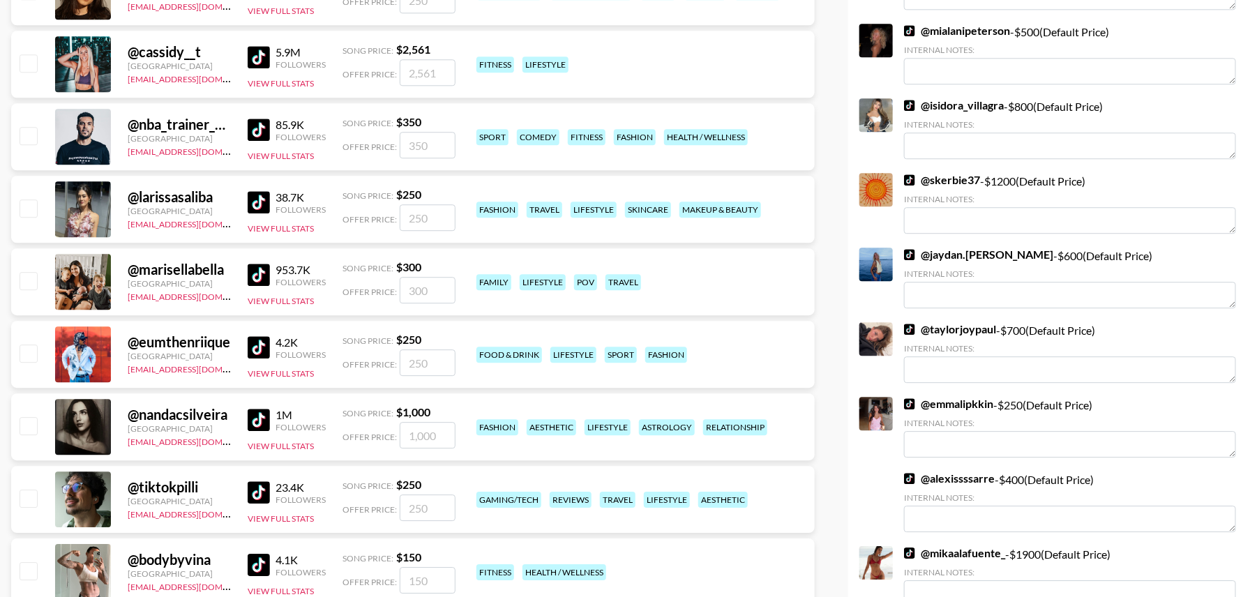
click at [24, 209] on input "checkbox" at bounding box center [28, 207] width 17 height 17
checkbox input "true"
type input "250"
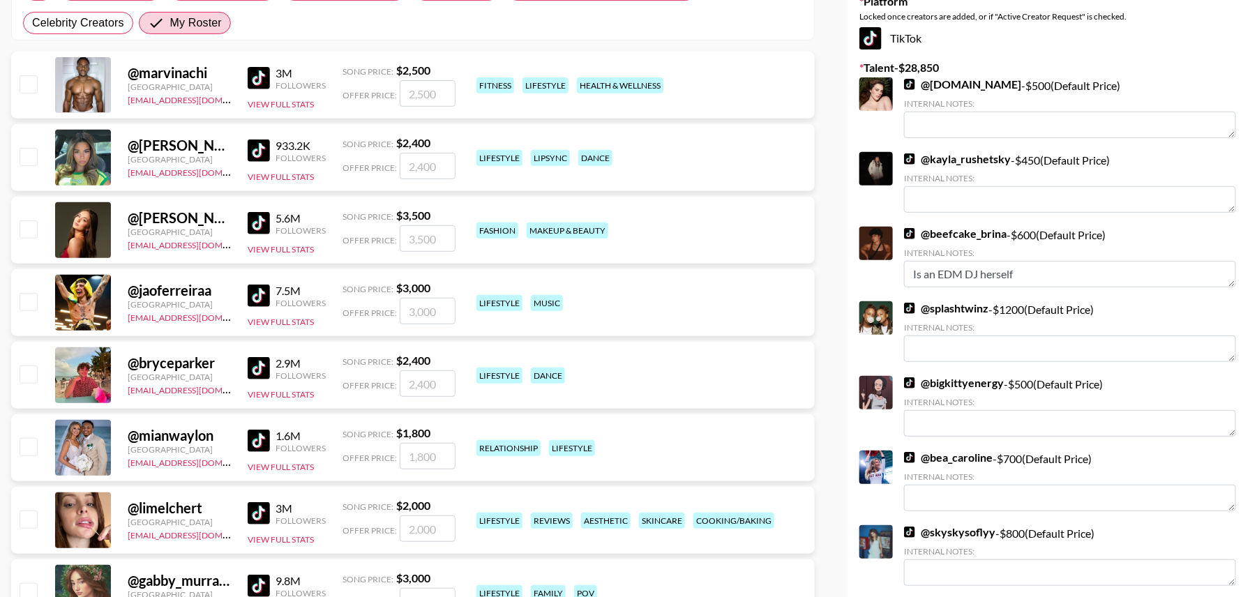
scroll to position [0, 0]
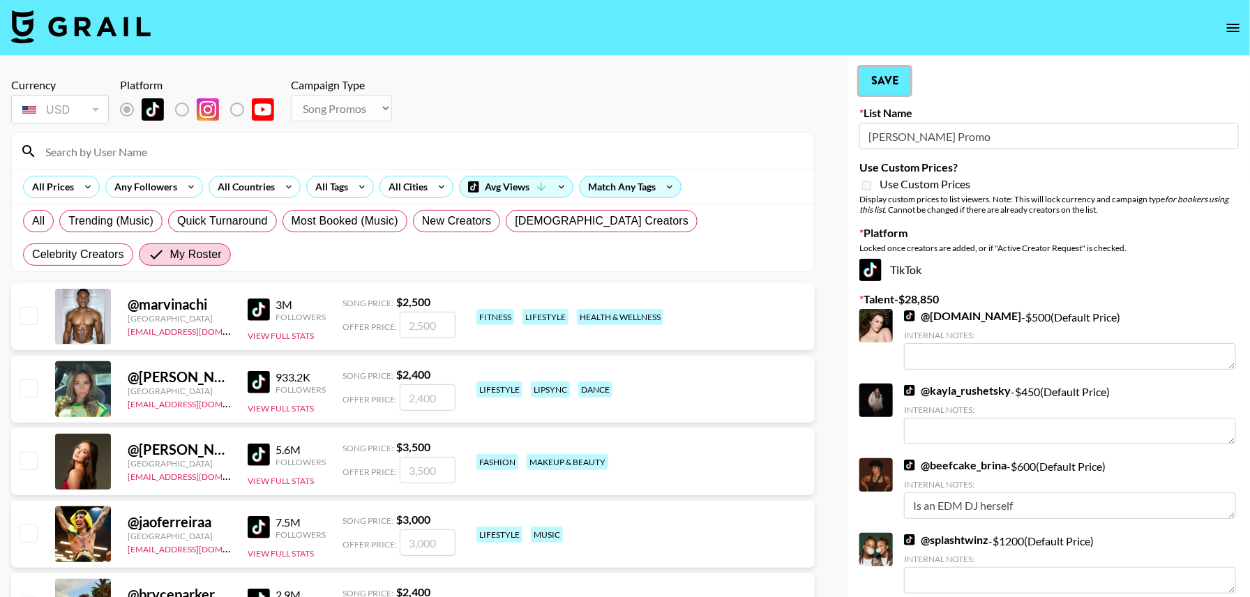
click at [891, 89] on button "Save" at bounding box center [884, 81] width 51 height 28
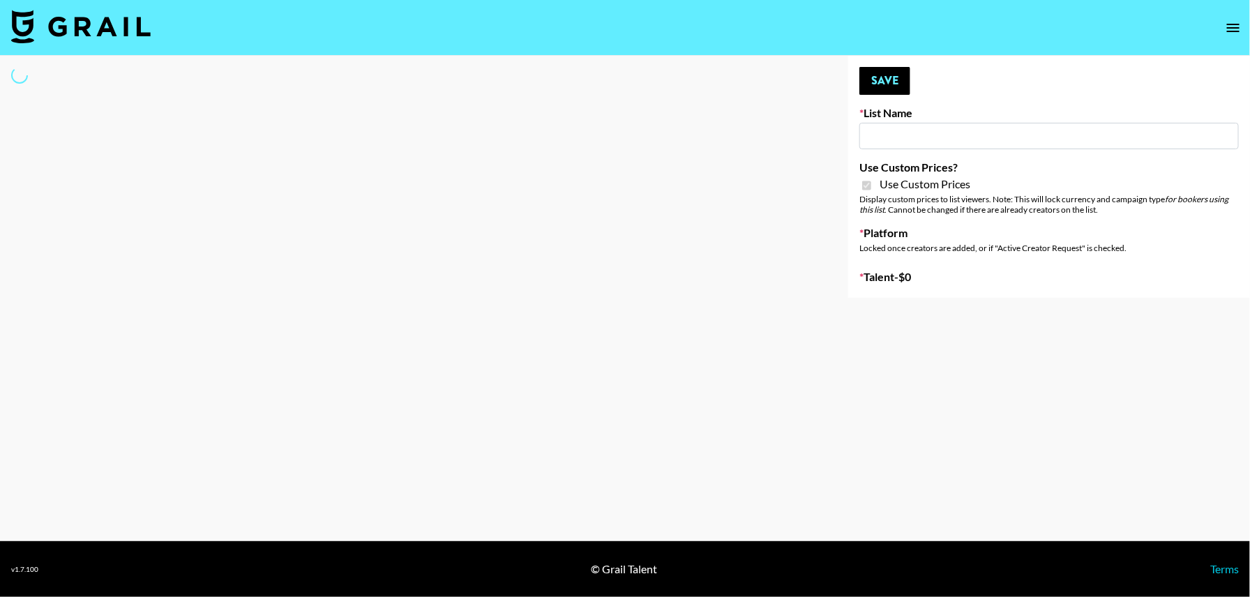
type input "Jinx Fall Campaign"
checkbox input "true"
select select "Brand"
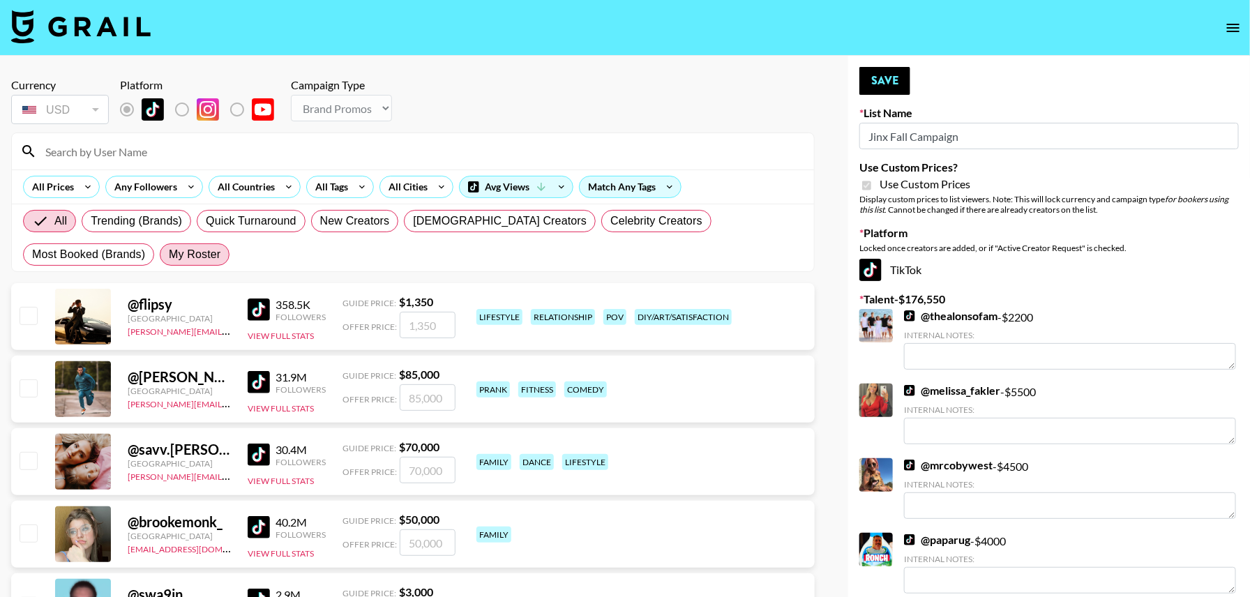
click at [169, 254] on span "My Roster" at bounding box center [195, 254] width 52 height 17
click at [169, 255] on input "My Roster" at bounding box center [169, 255] width 0 height 0
radio input "true"
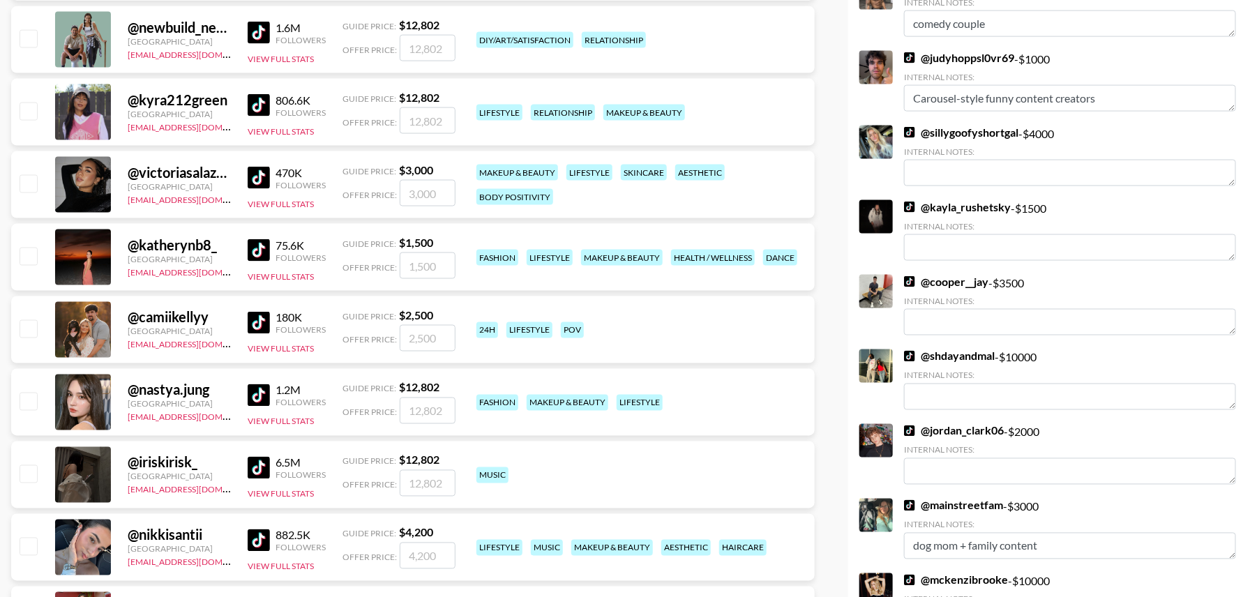
scroll to position [935, 0]
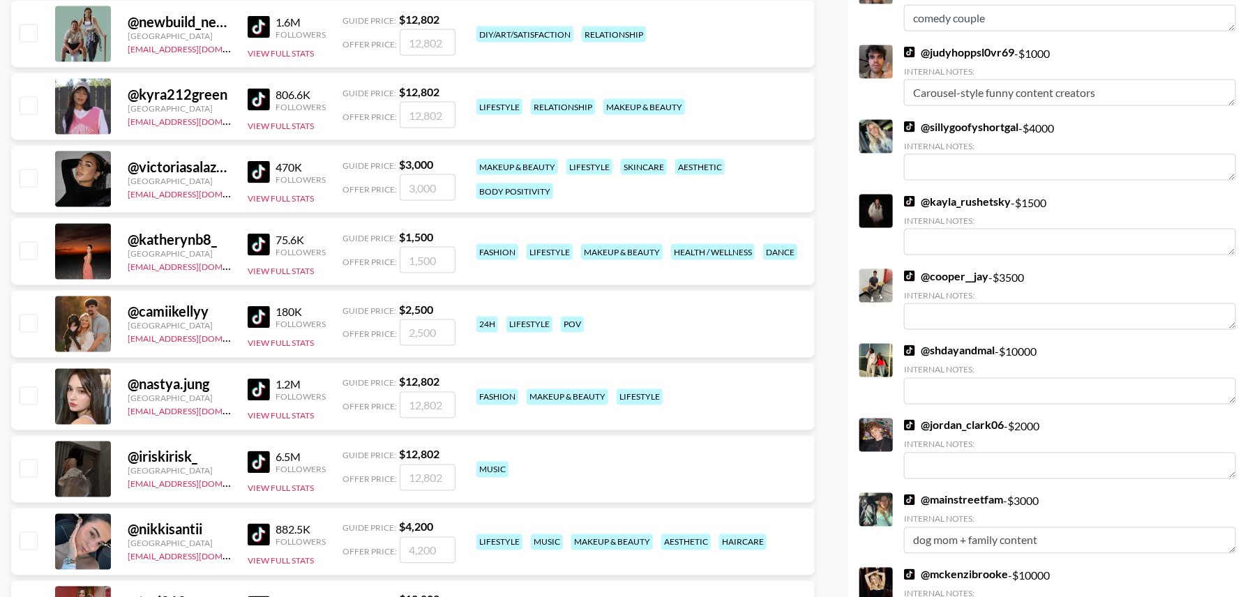
click at [27, 323] on input "checkbox" at bounding box center [28, 323] width 17 height 17
checkbox input "true"
type input "2500"
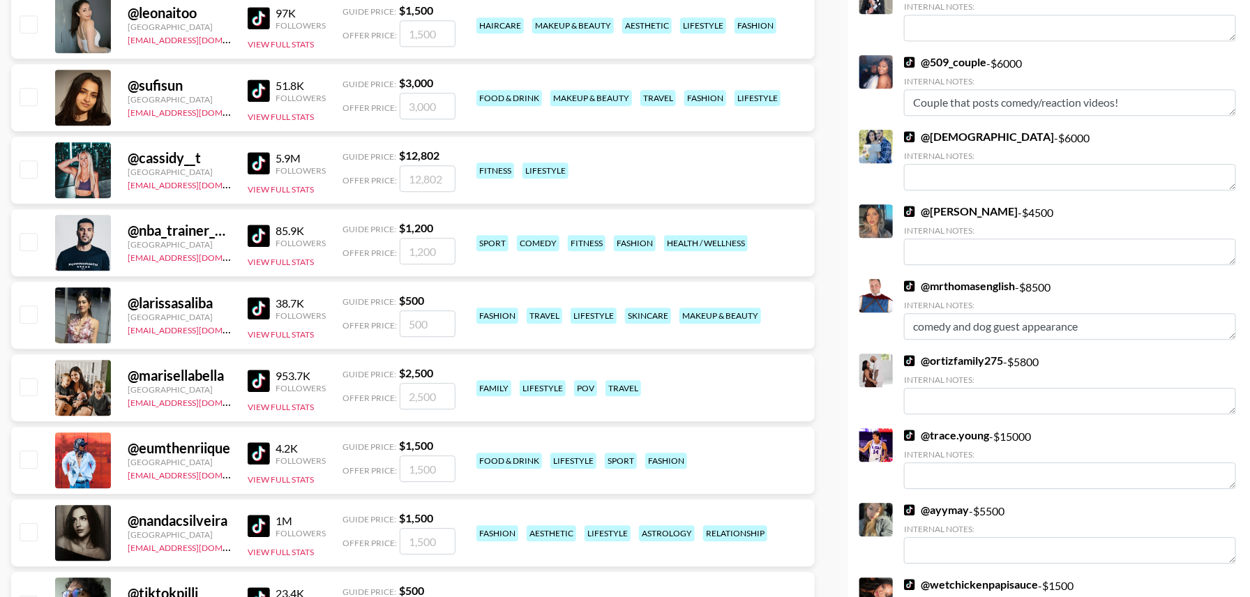
scroll to position [1610, 0]
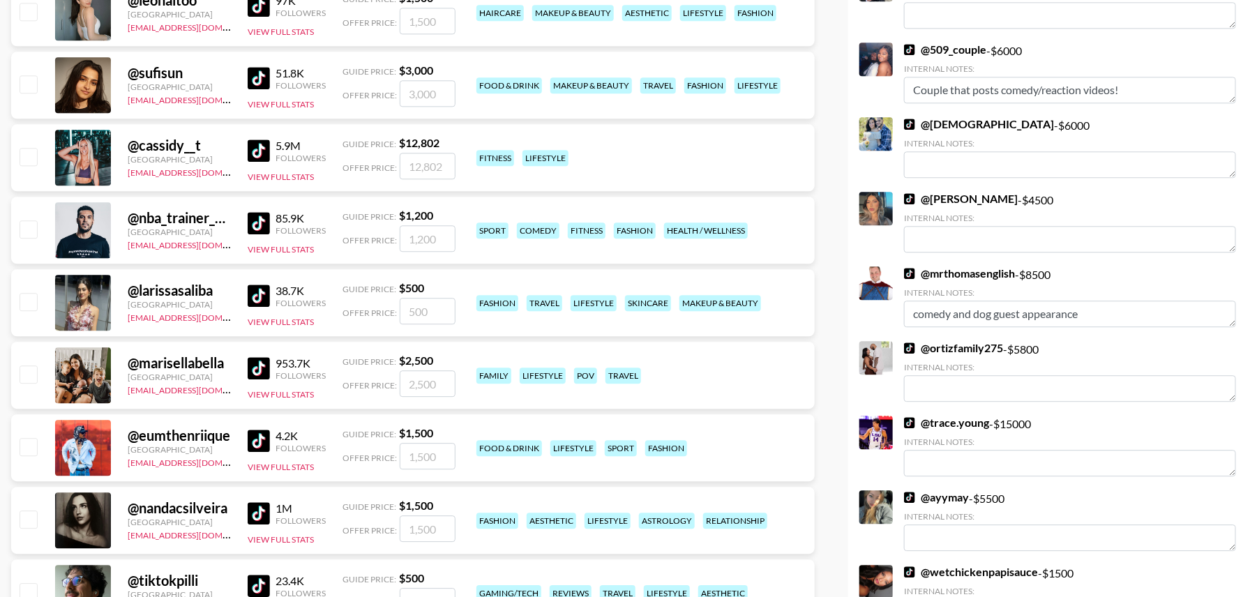
click at [26, 368] on input "checkbox" at bounding box center [28, 373] width 17 height 17
checkbox input "true"
type input "2500"
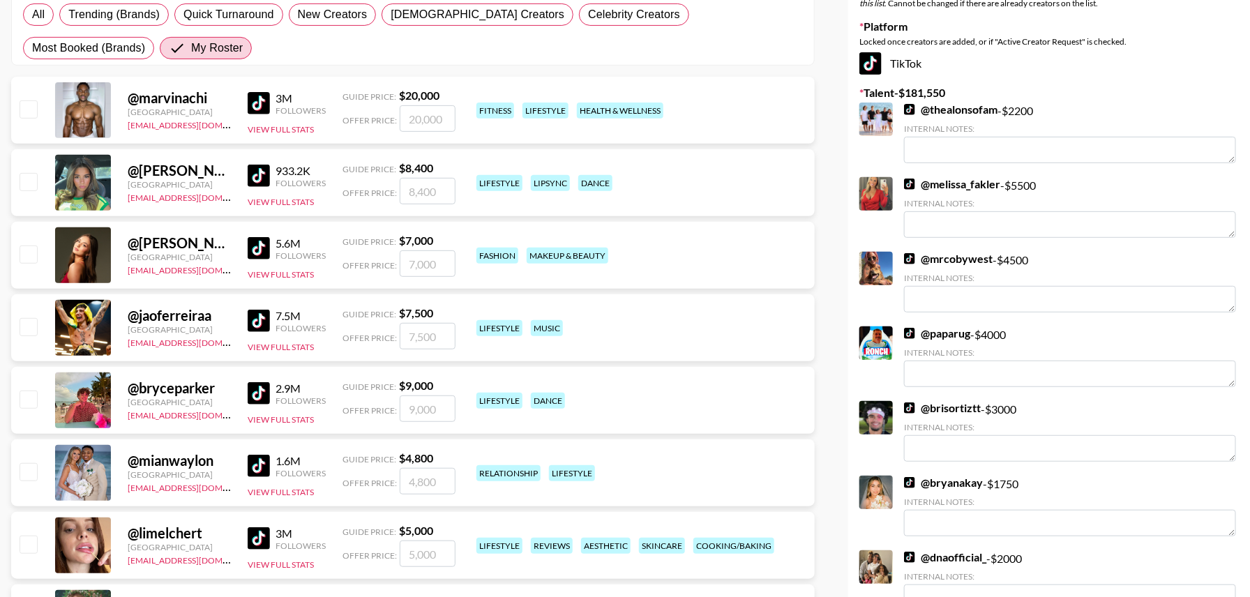
scroll to position [0, 0]
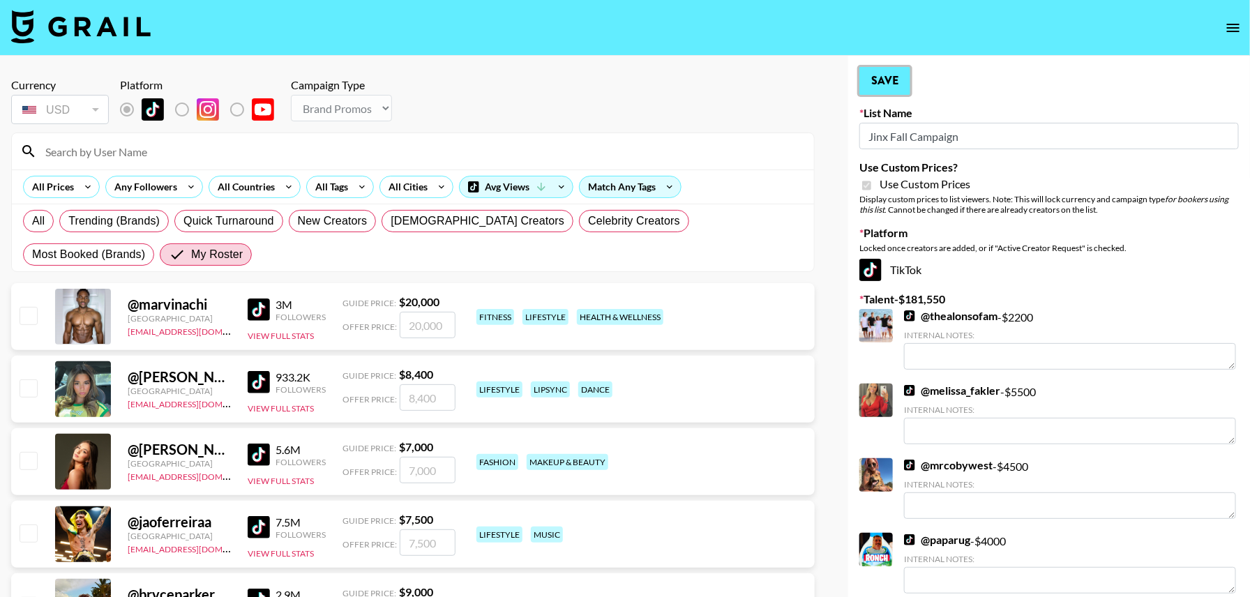
click at [886, 89] on button "Save" at bounding box center [884, 81] width 51 height 28
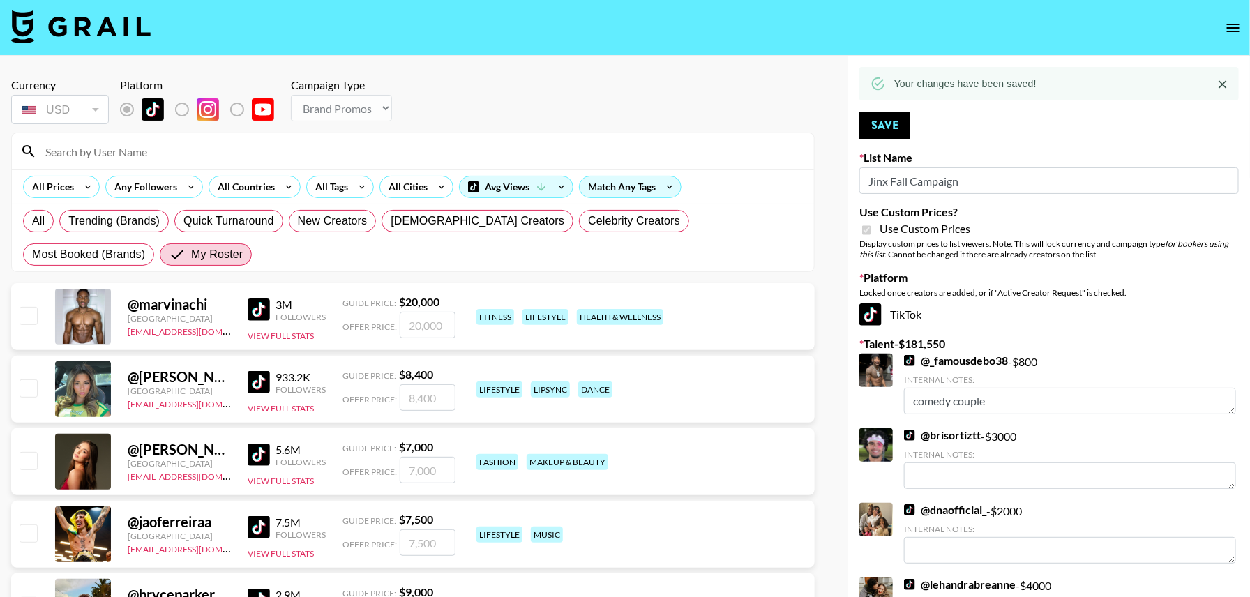
click at [1232, 37] on button "open drawer" at bounding box center [1233, 28] width 28 height 28
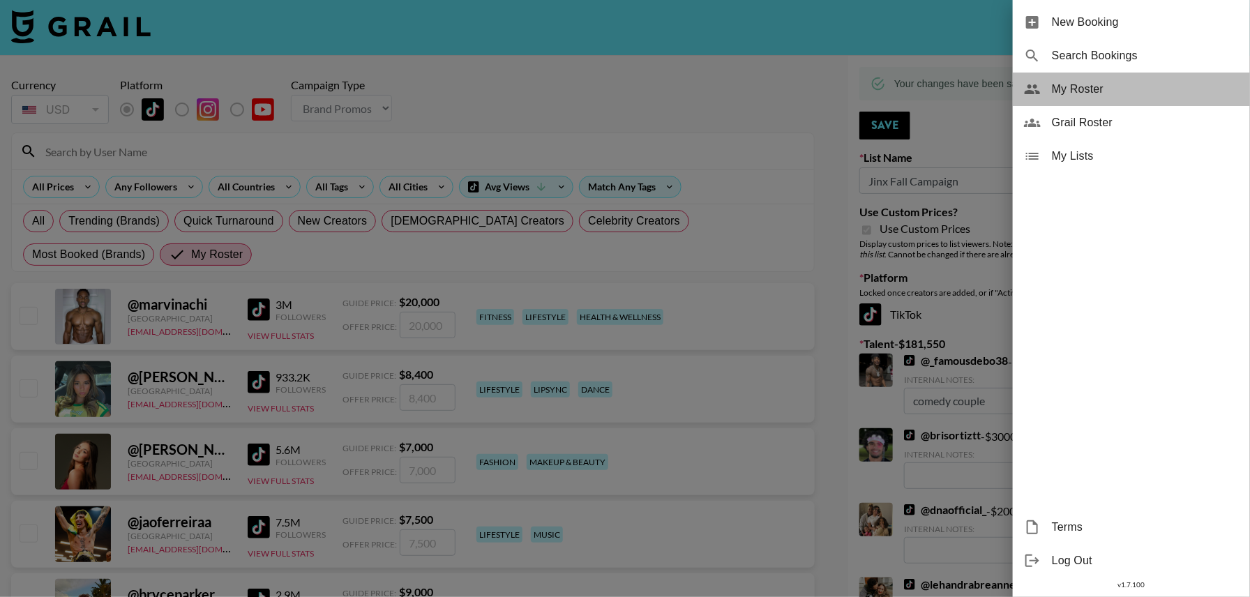
click at [1086, 99] on div "My Roster" at bounding box center [1131, 89] width 237 height 33
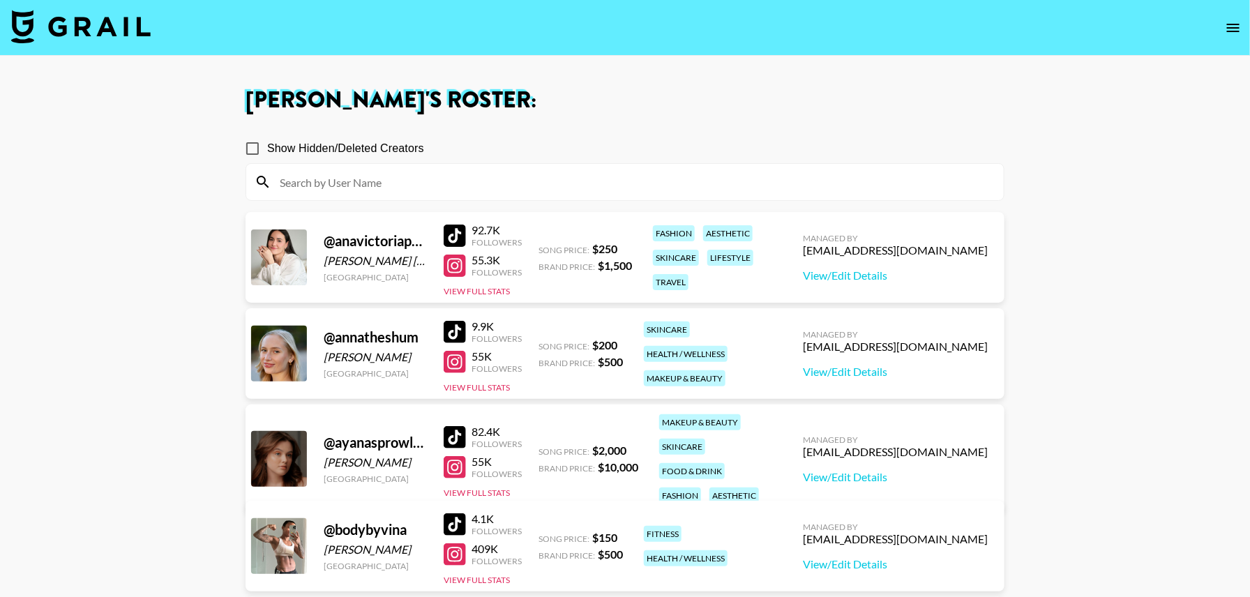
click at [693, 184] on input at bounding box center [633, 182] width 724 height 22
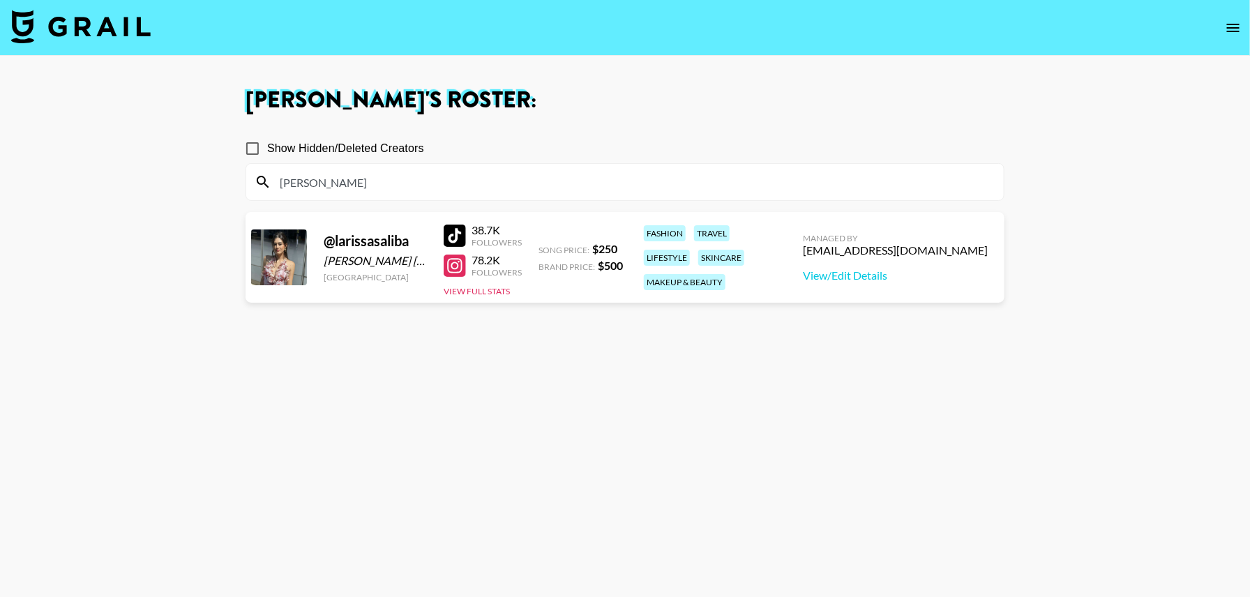
type input "laris"
click at [530, 222] on div "@ larissasaliba Larissa Maruoka Saliba United States 38.7K Followers 78.2K Foll…" at bounding box center [624, 257] width 759 height 91
click at [458, 232] on div at bounding box center [455, 236] width 22 height 22
click at [458, 266] on div at bounding box center [455, 266] width 22 height 22
drag, startPoint x: 334, startPoint y: 183, endPoint x: 218, endPoint y: 183, distance: 116.5
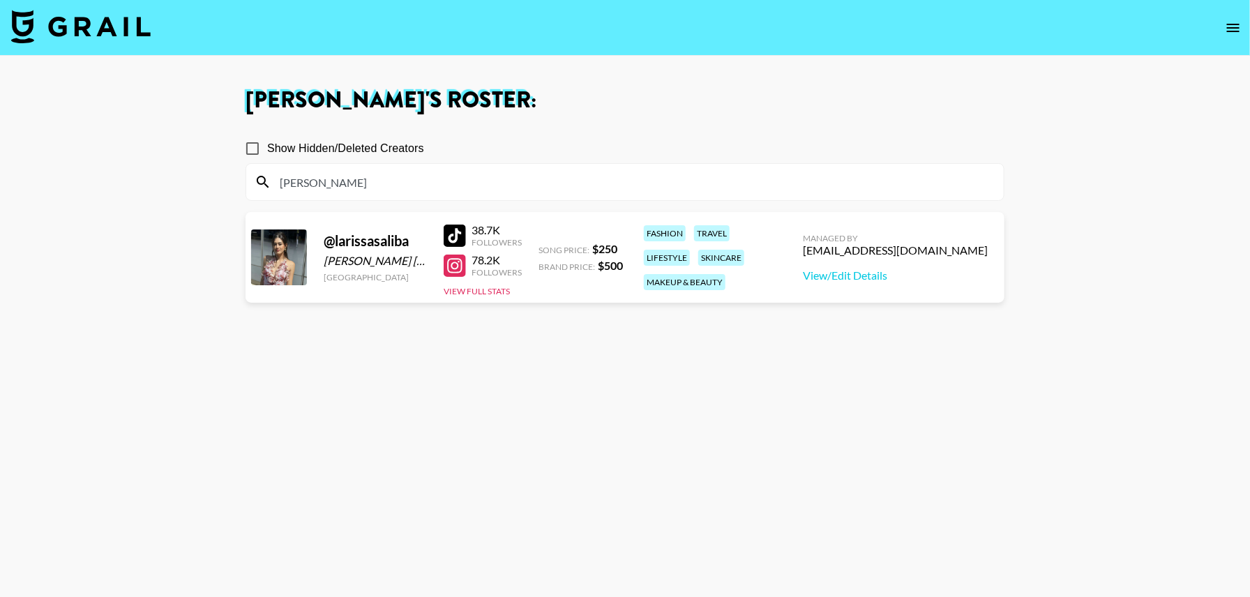
click at [218, 183] on main "Thais Reis 's Roster: Show Hidden/Deleted Creators laris @ larissasaliba Lariss…" at bounding box center [625, 349] width 1250 height 586
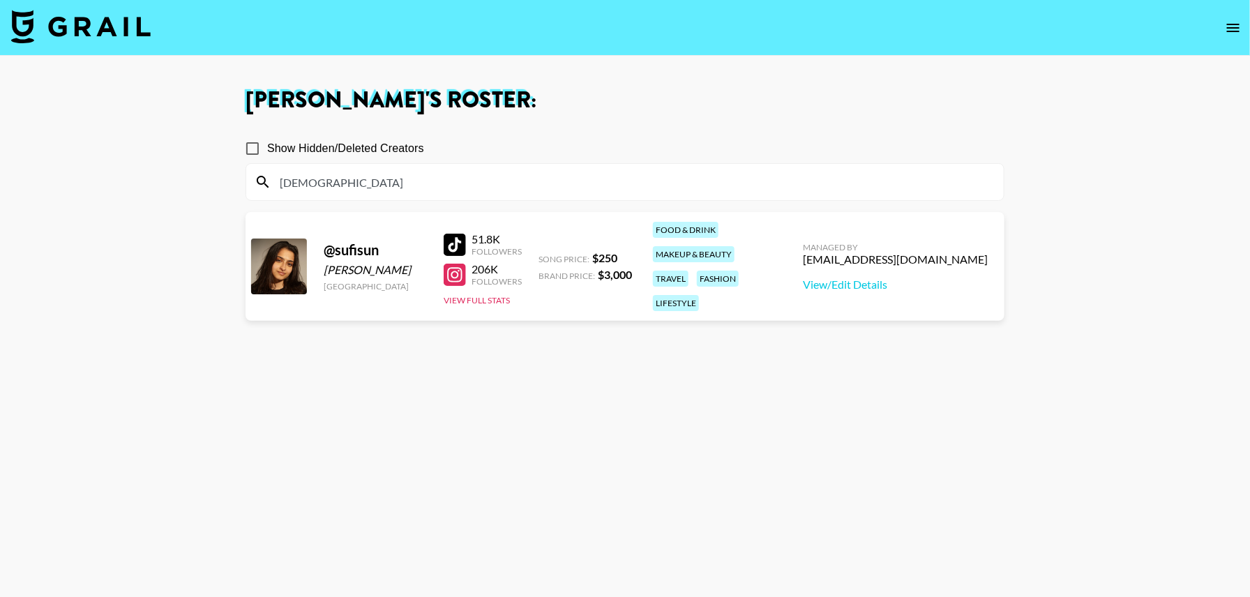
type input "sufi"
click at [453, 236] on div at bounding box center [455, 245] width 22 height 22
click at [458, 267] on div at bounding box center [455, 275] width 22 height 22
